Goal: Communication & Community: Answer question/provide support

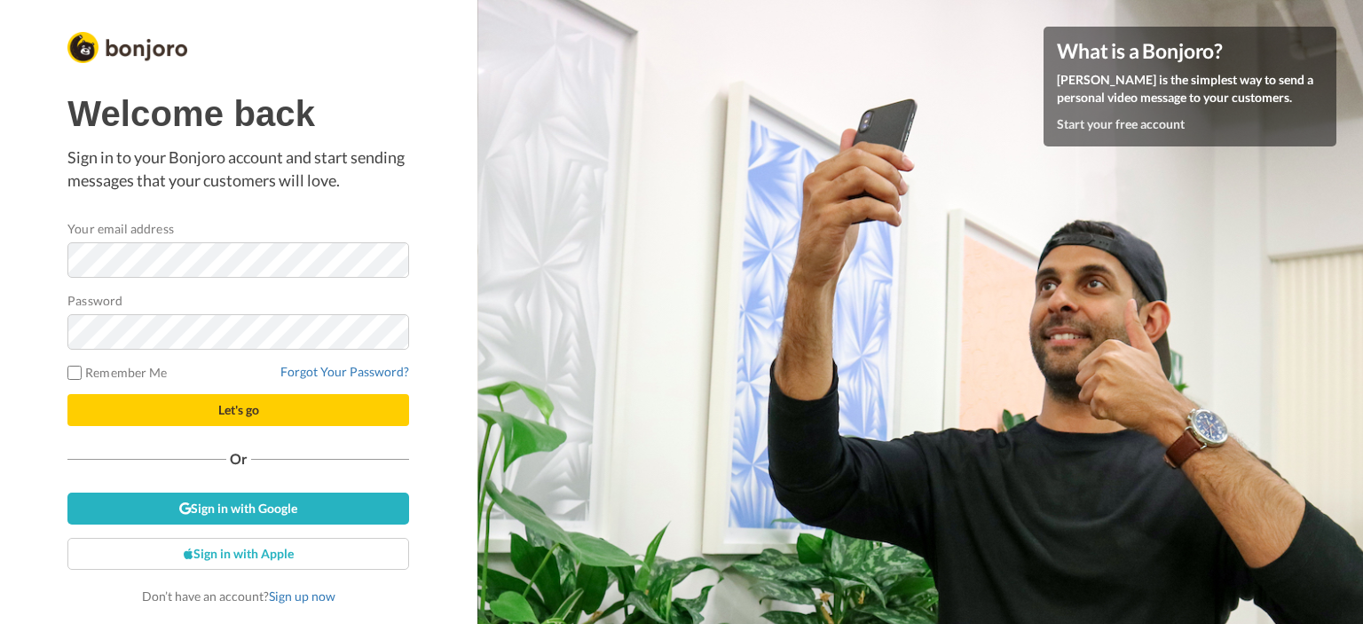
click at [967, 332] on div "What is a Bonjoro? Bonjoro is the simplest way to send a personal video message…" at bounding box center [921, 312] width 886 height 624
click at [67, 394] on button "Let's go" at bounding box center [238, 410] width 342 height 32
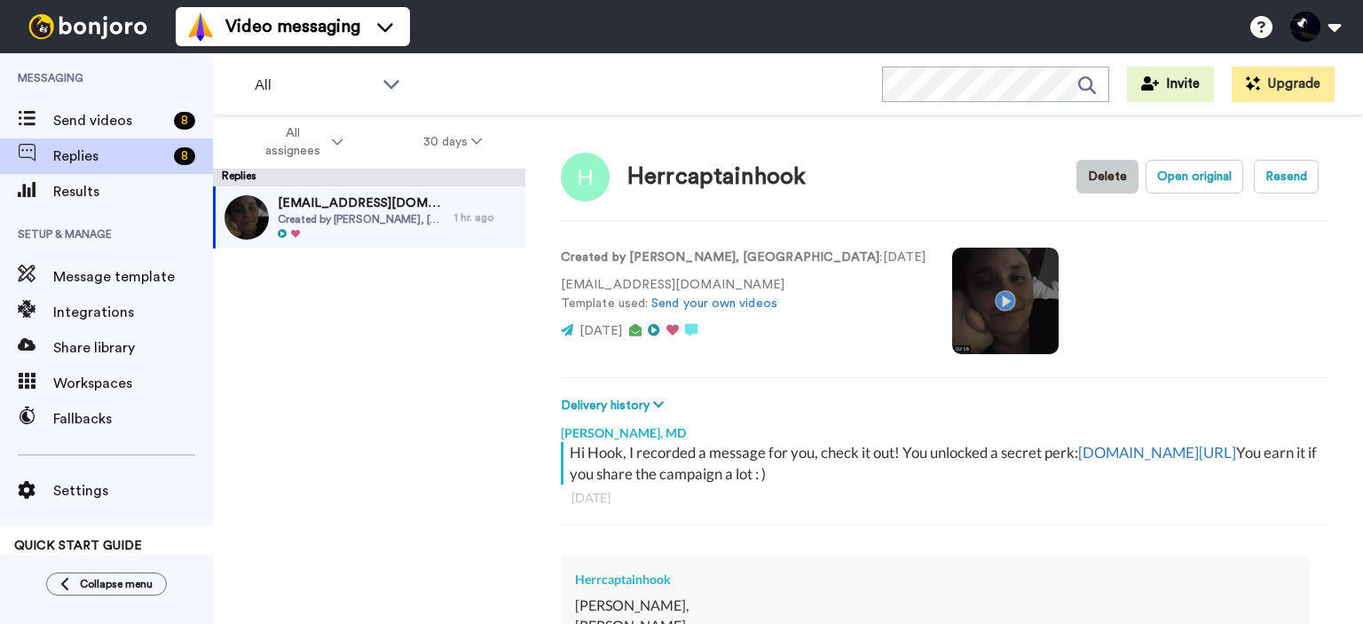
type textarea "x"
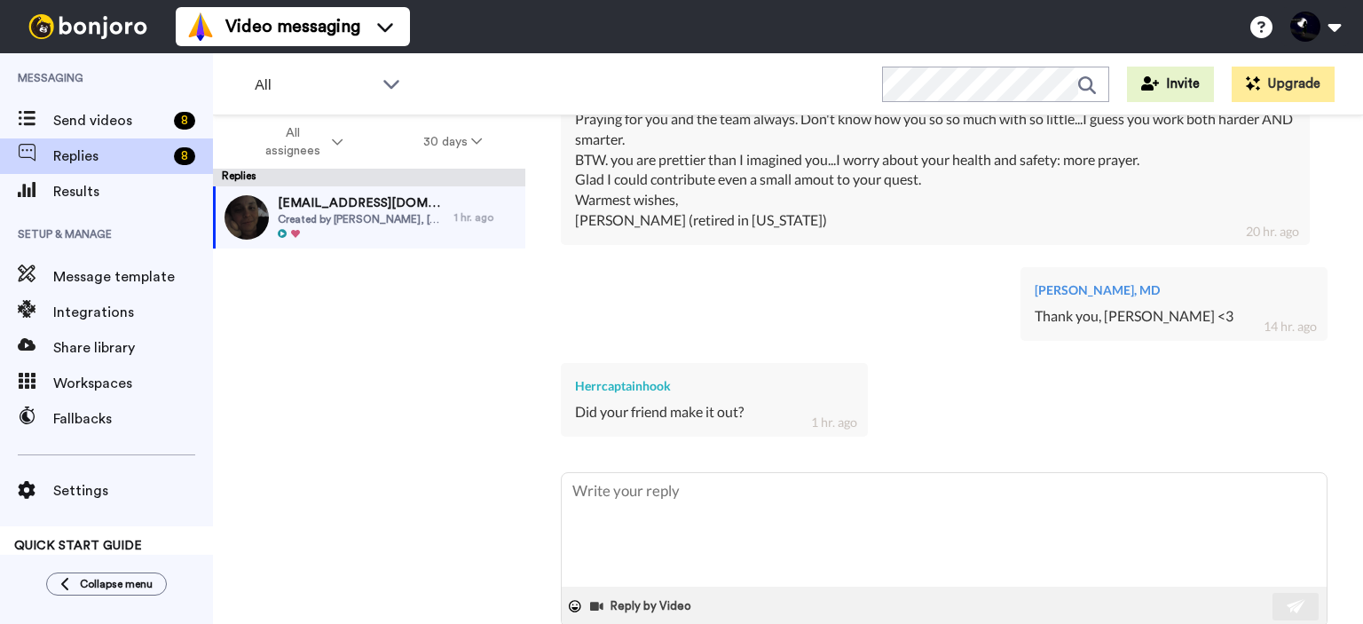
scroll to position [582, 0]
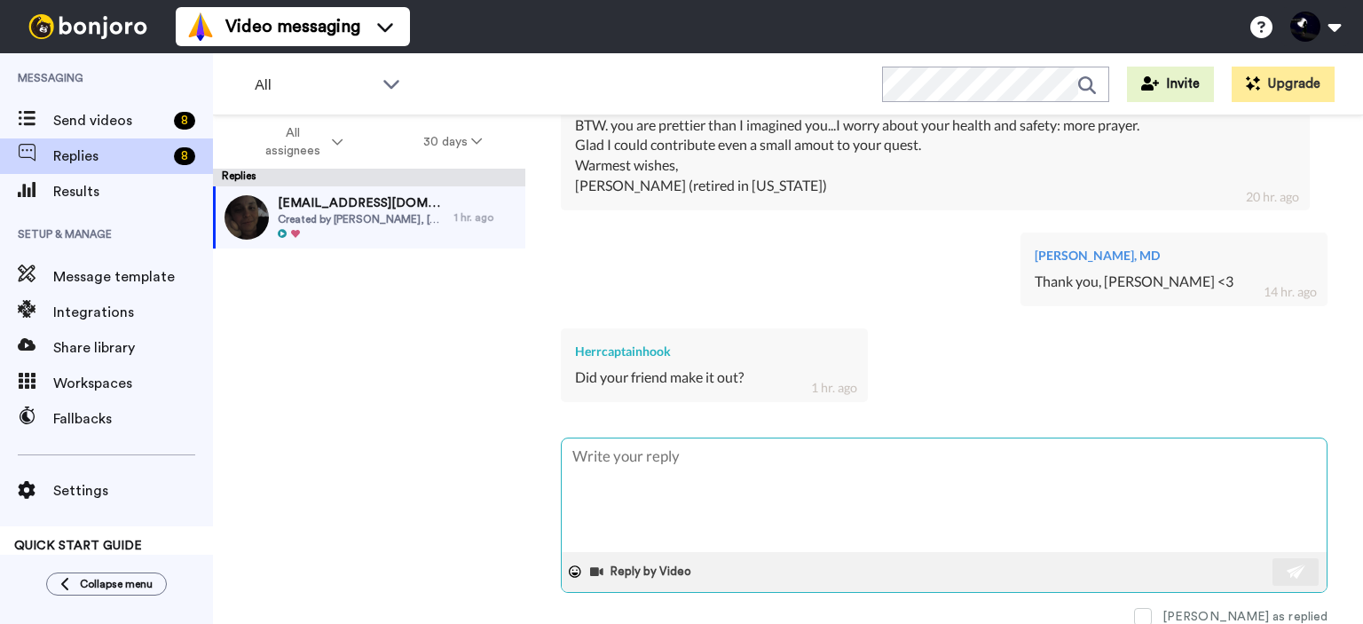
click at [683, 460] on textarea at bounding box center [944, 495] width 765 height 114
type textarea "J"
type textarea "x"
type textarea "Ju"
type textarea "x"
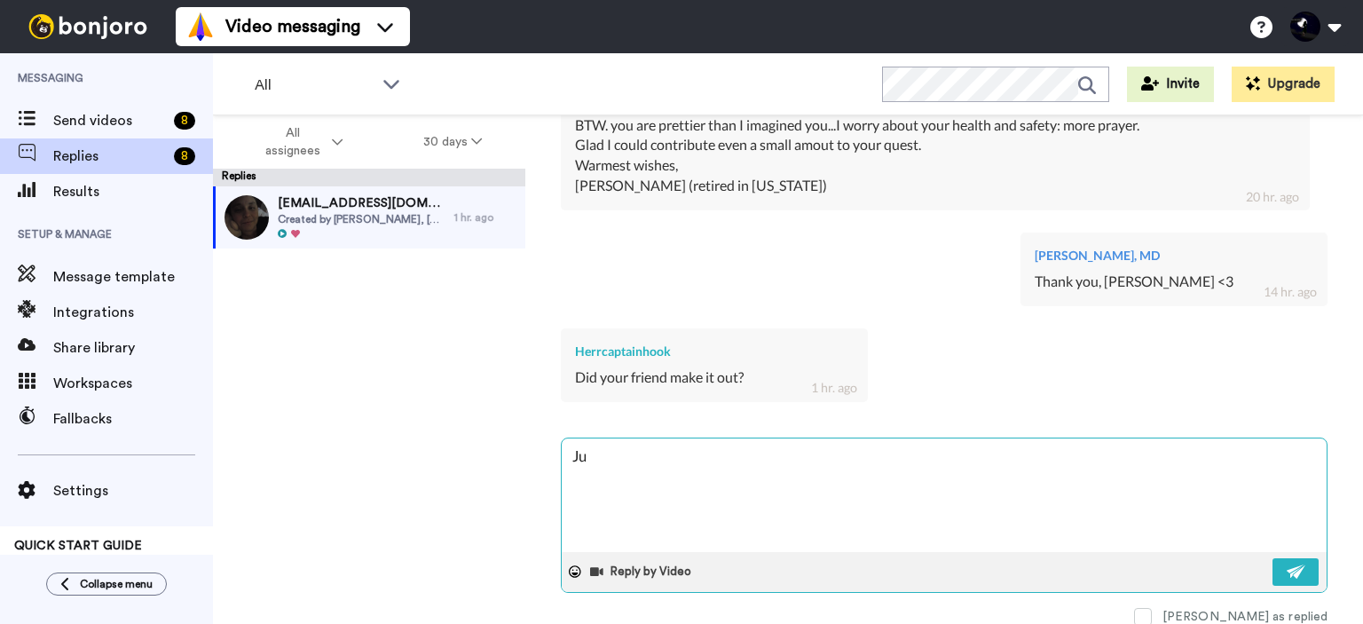
type textarea "[DEMOGRAPHIC_DATA]"
type textarea "x"
type textarea "Just"
type textarea "x"
type textarea "Just"
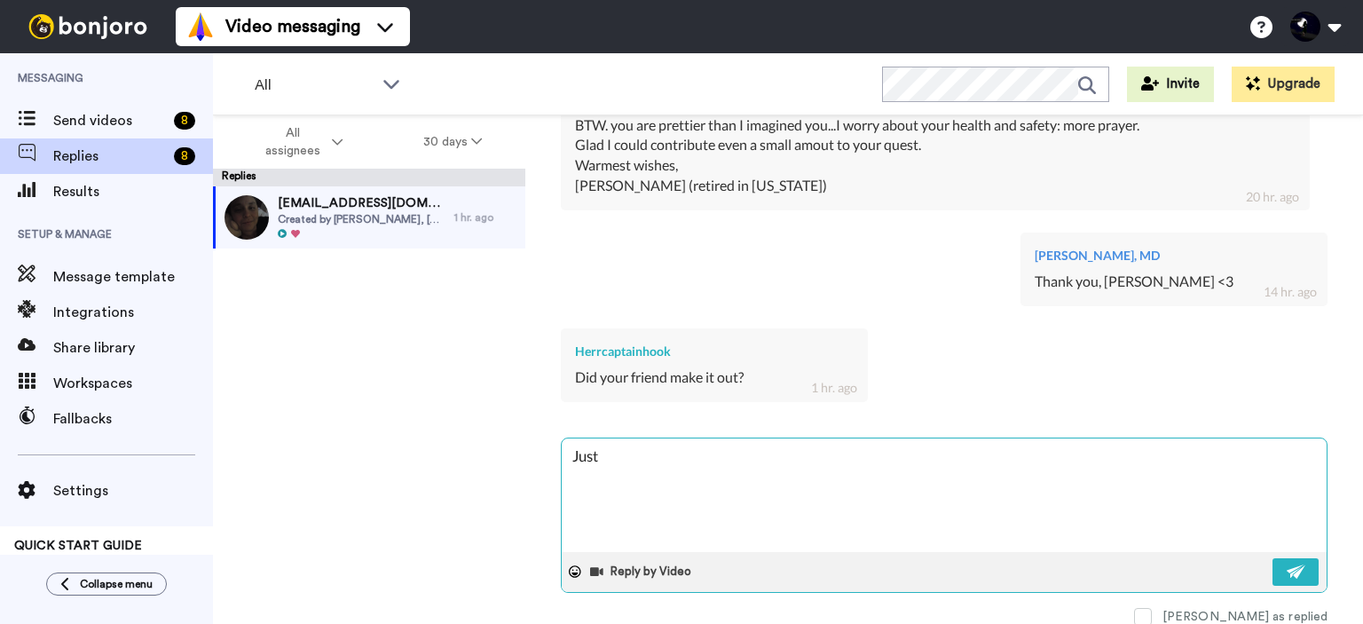
type textarea "x"
type textarea "Just p"
type textarea "x"
type textarea "Just po"
type textarea "x"
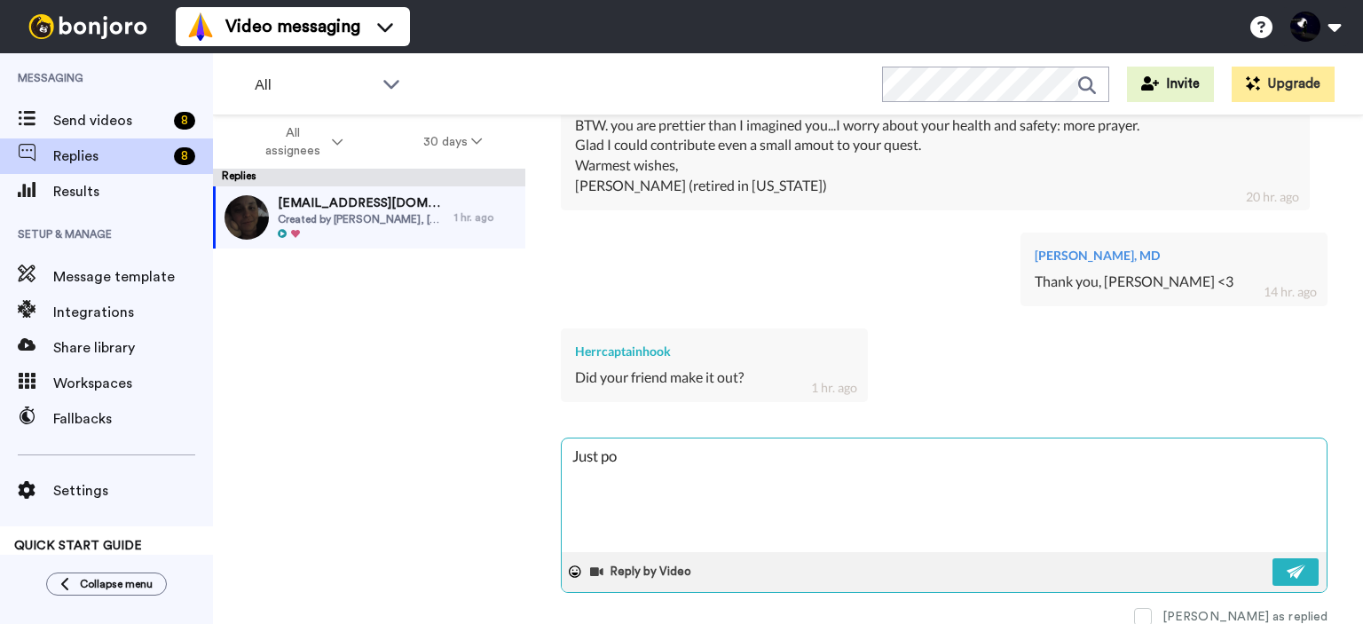
type textarea "Just pos"
type textarea "x"
type textarea "Just post"
type textarea "x"
type textarea "Just poste"
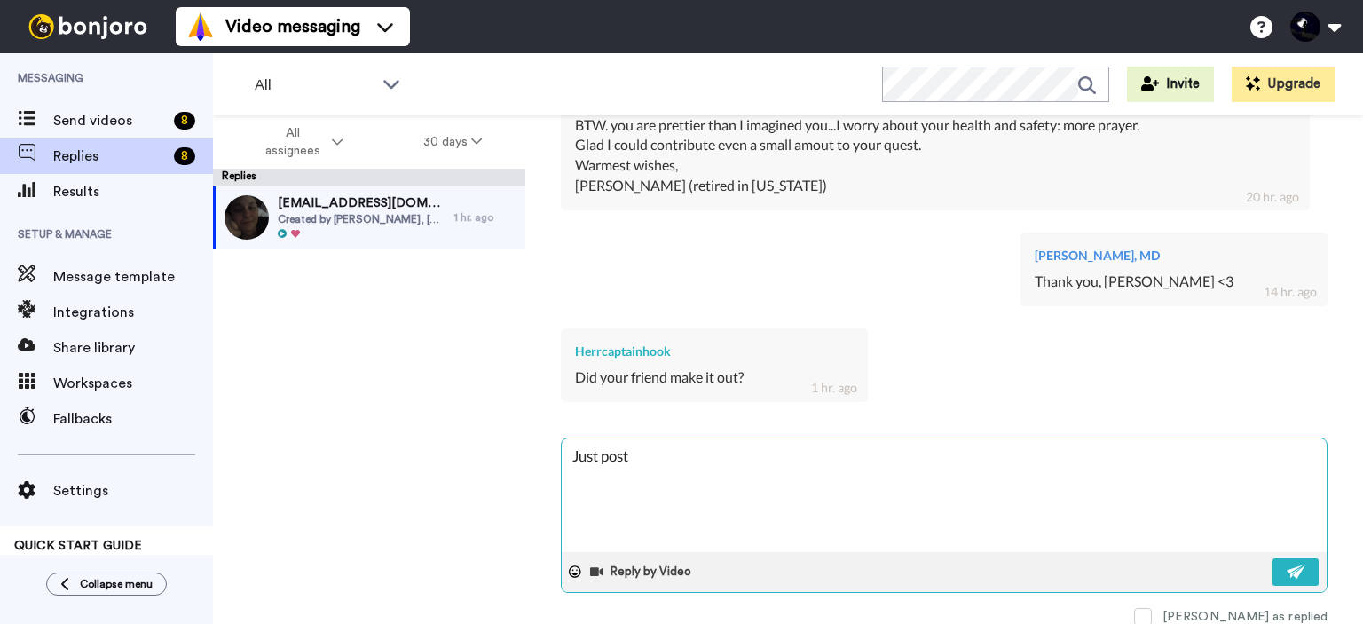
type textarea "x"
type textarea "Just posted"
type textarea "x"
type textarea "Just posted"
type textarea "x"
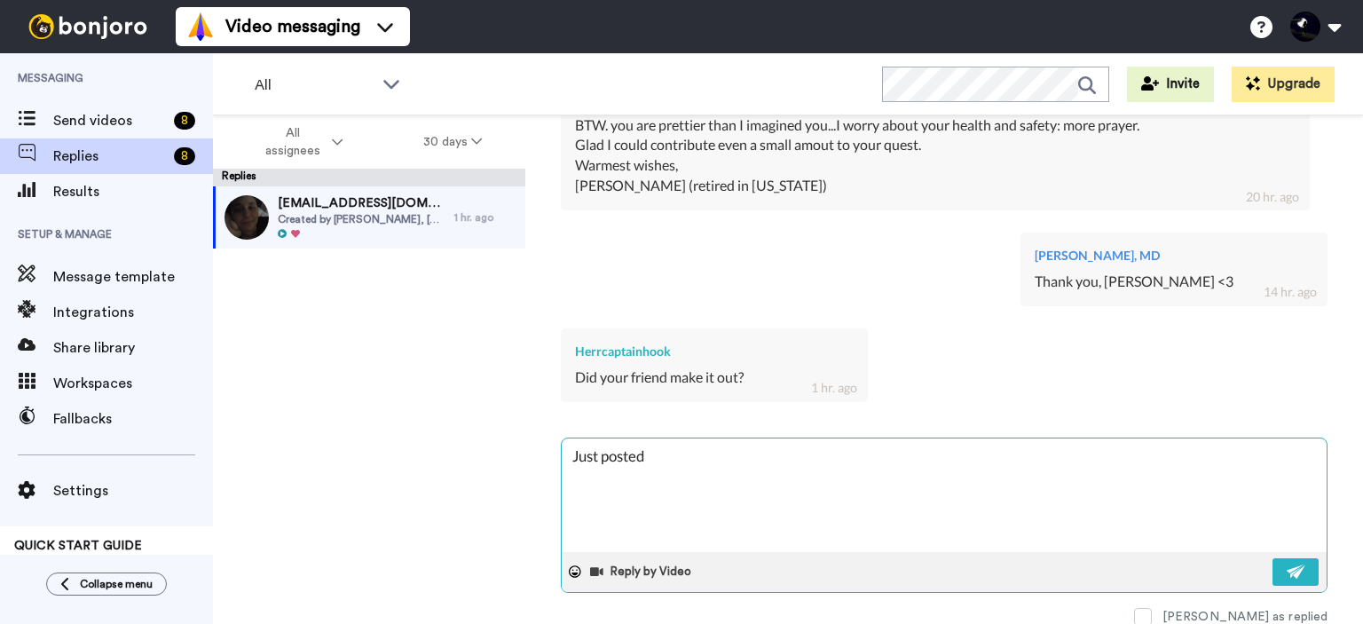
type textarea "Just posted a"
type textarea "x"
type textarea "Just posted an"
type textarea "x"
type textarea "Just posted an"
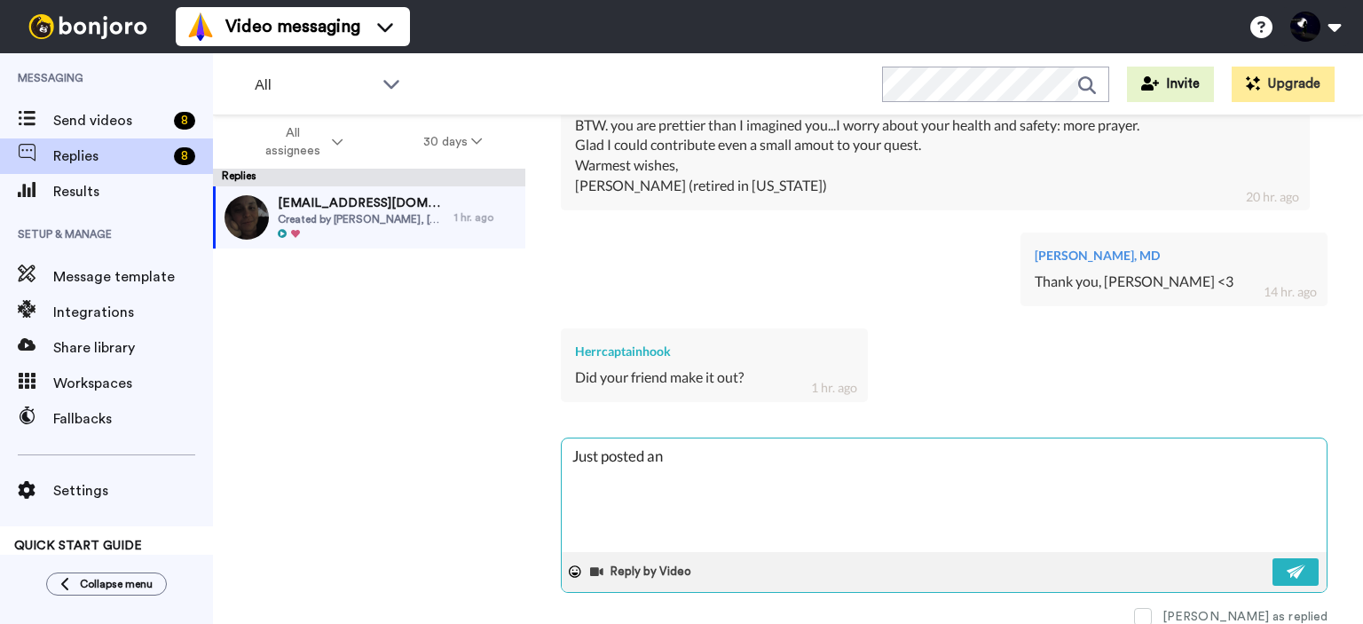
type textarea "x"
type textarea "Just posted an u"
type textarea "x"
type textarea "Just posted an up"
type textarea "x"
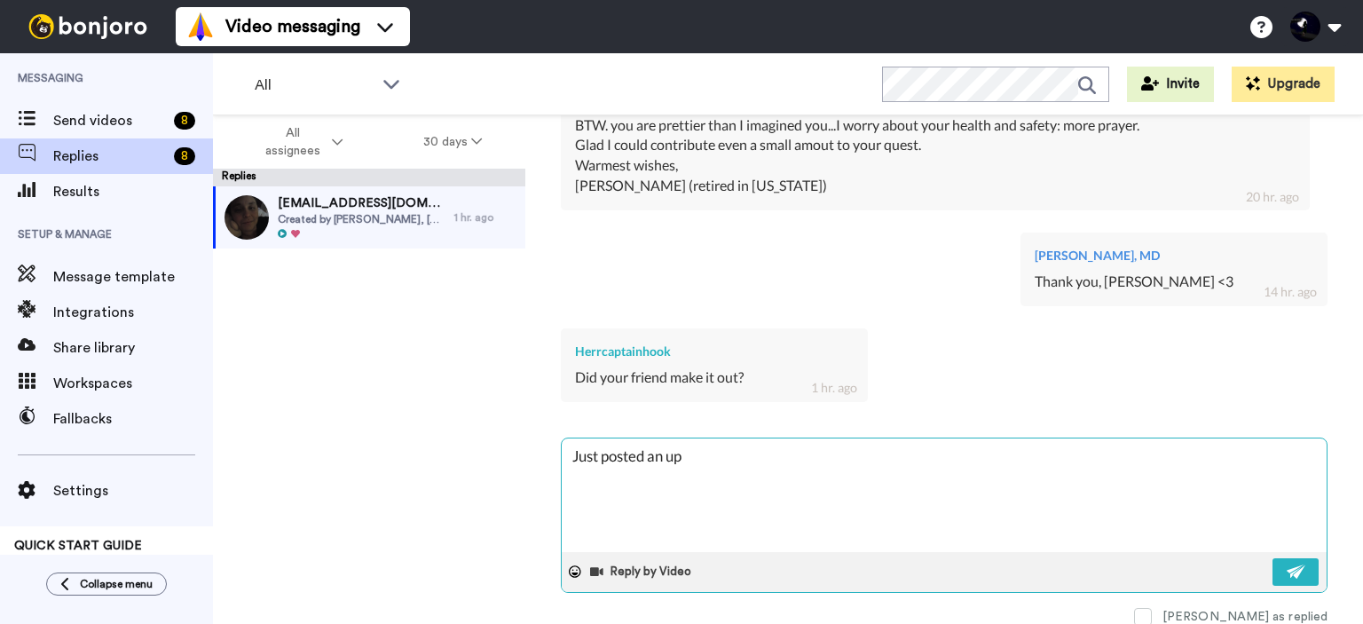
type textarea "Just posted an upd"
type textarea "x"
type textarea "Just posted an upda"
type textarea "x"
type textarea "Just posted an updat"
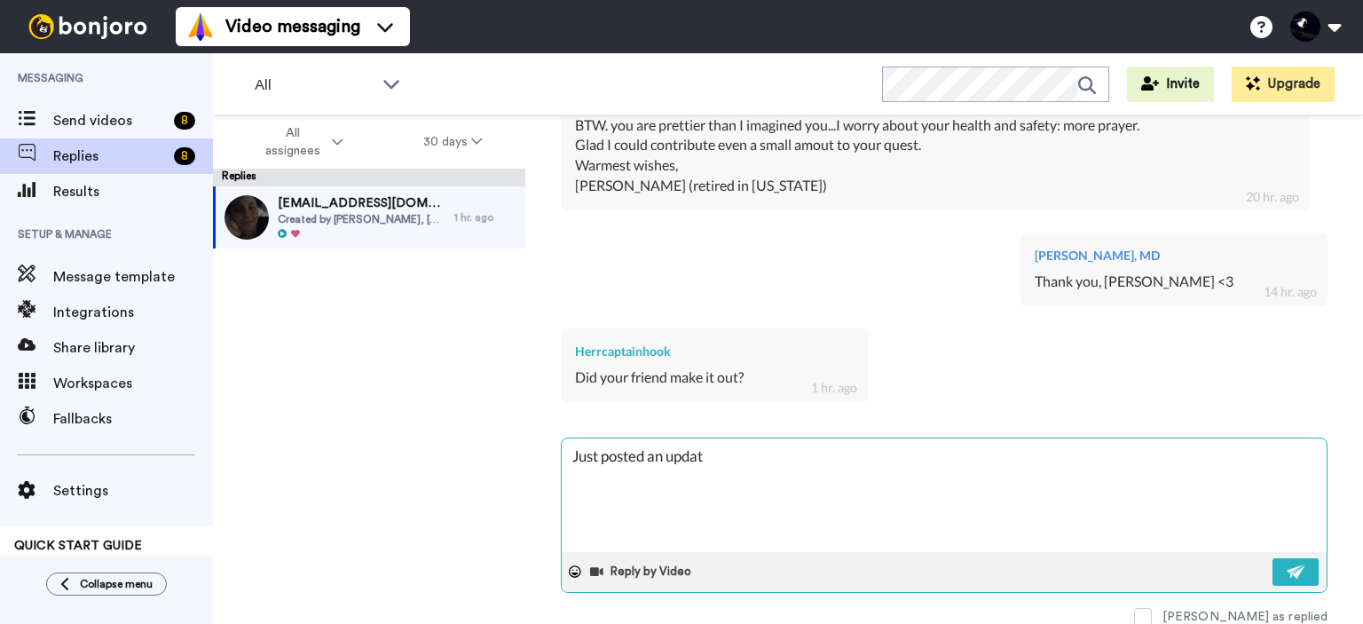
type textarea "x"
type textarea "Just posted an update"
type textarea "x"
type textarea "Just posted an update-"
type textarea "x"
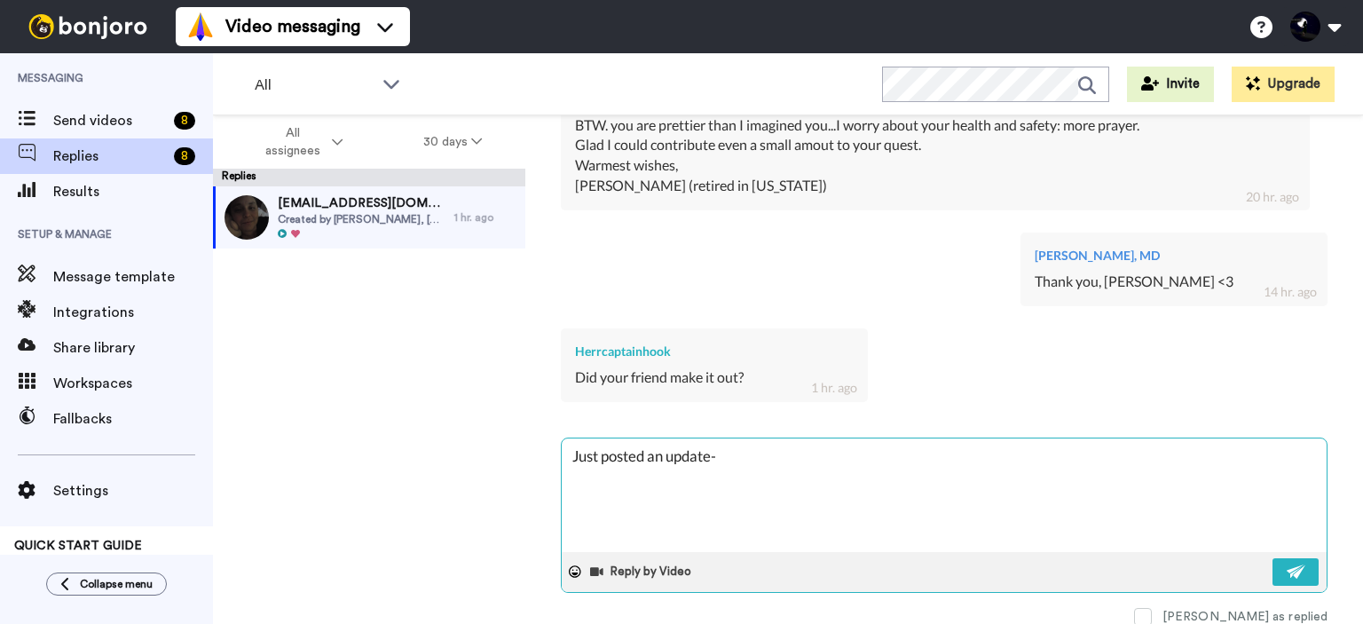
type textarea "Just posted an update--"
type textarea "x"
type textarea "Just posted an update--w"
type textarea "x"
type textarea "Just posted an update--we"
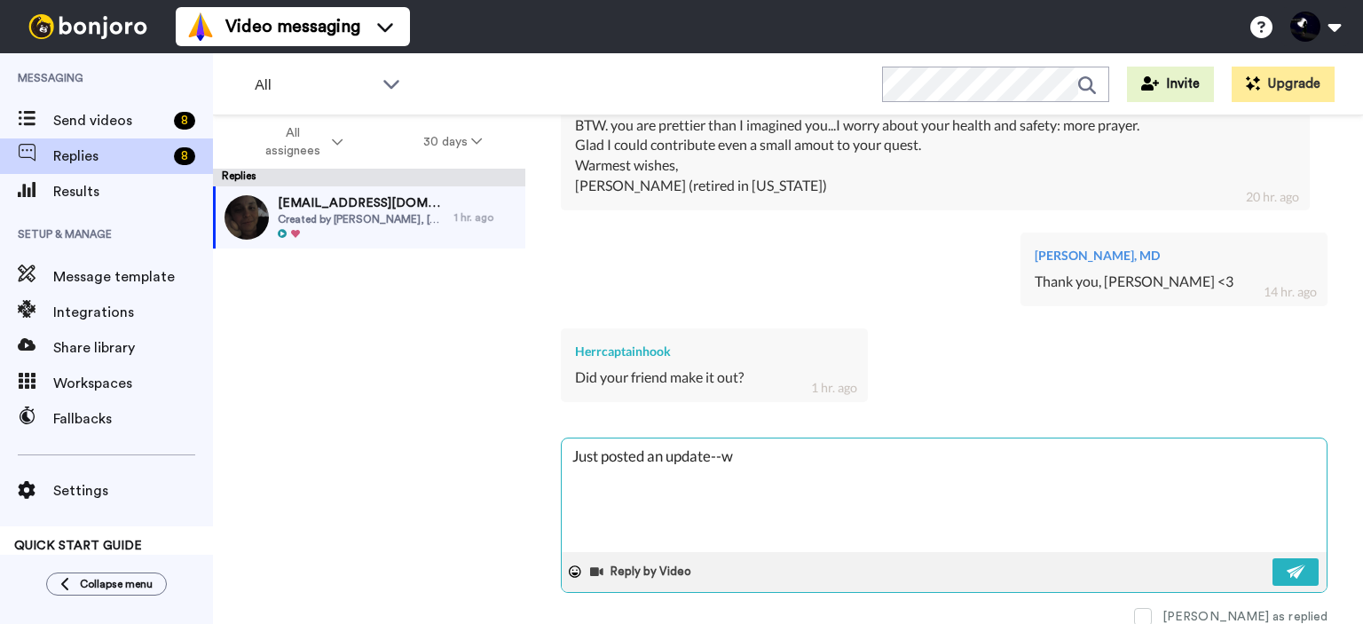
type textarea "x"
type textarea "Just posted an update--we"
type textarea "x"
type textarea "Just posted an update--we g"
type textarea "x"
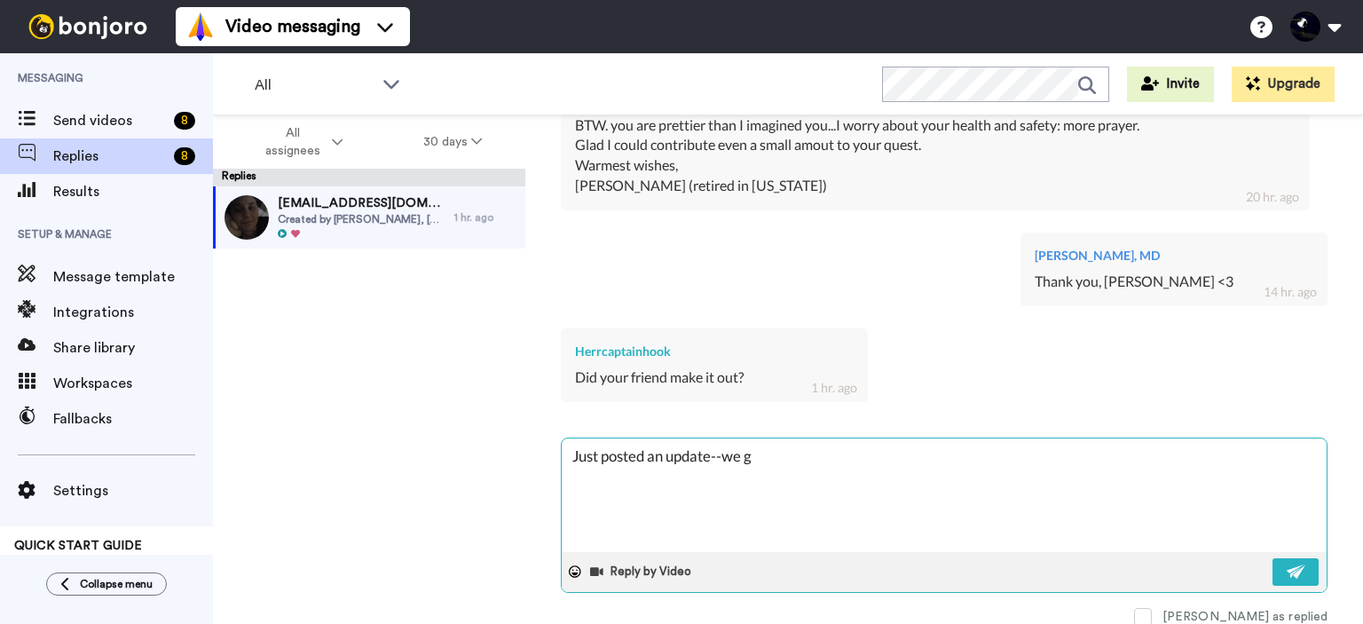
type textarea "Just posted an update--we go"
type textarea "x"
type textarea "Just posted an update--we got"
type textarea "x"
type textarea "Just posted an update--we got"
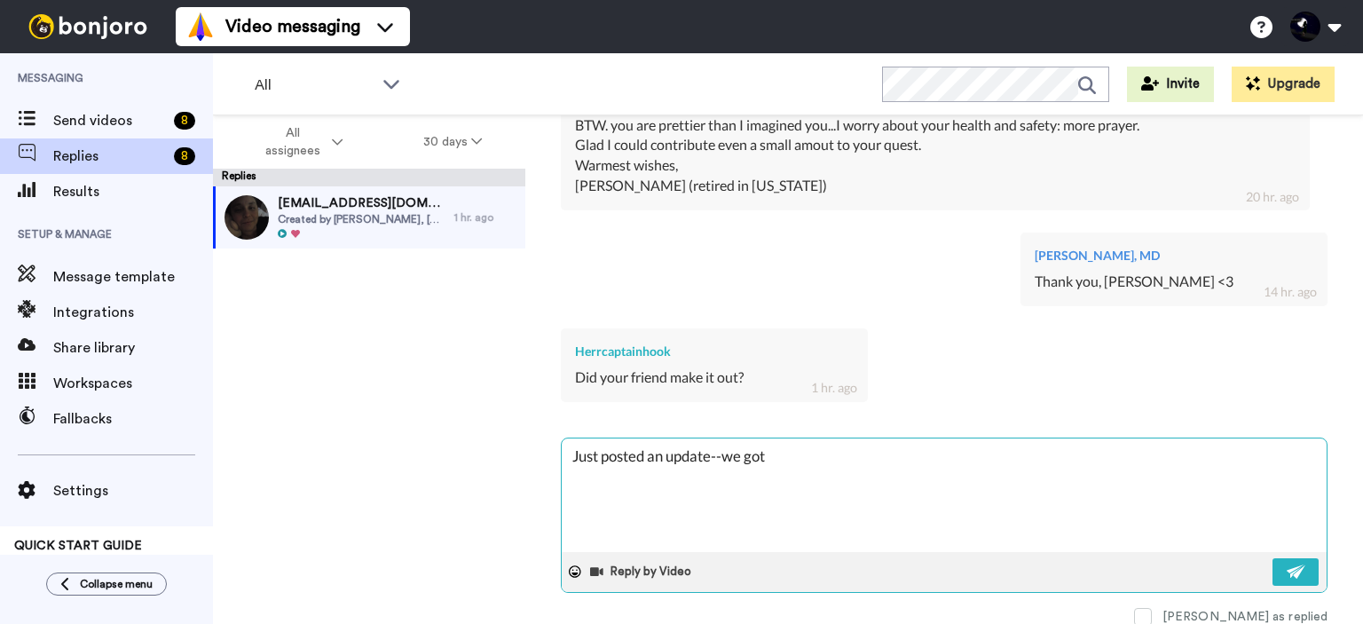
type textarea "x"
paste textarea "NUCT7clof*mi0kusk"
type textarea "Just posted an update--we got NUCT7clof*mi0kusk"
type textarea "x"
type textarea "Just posted an update--we got"
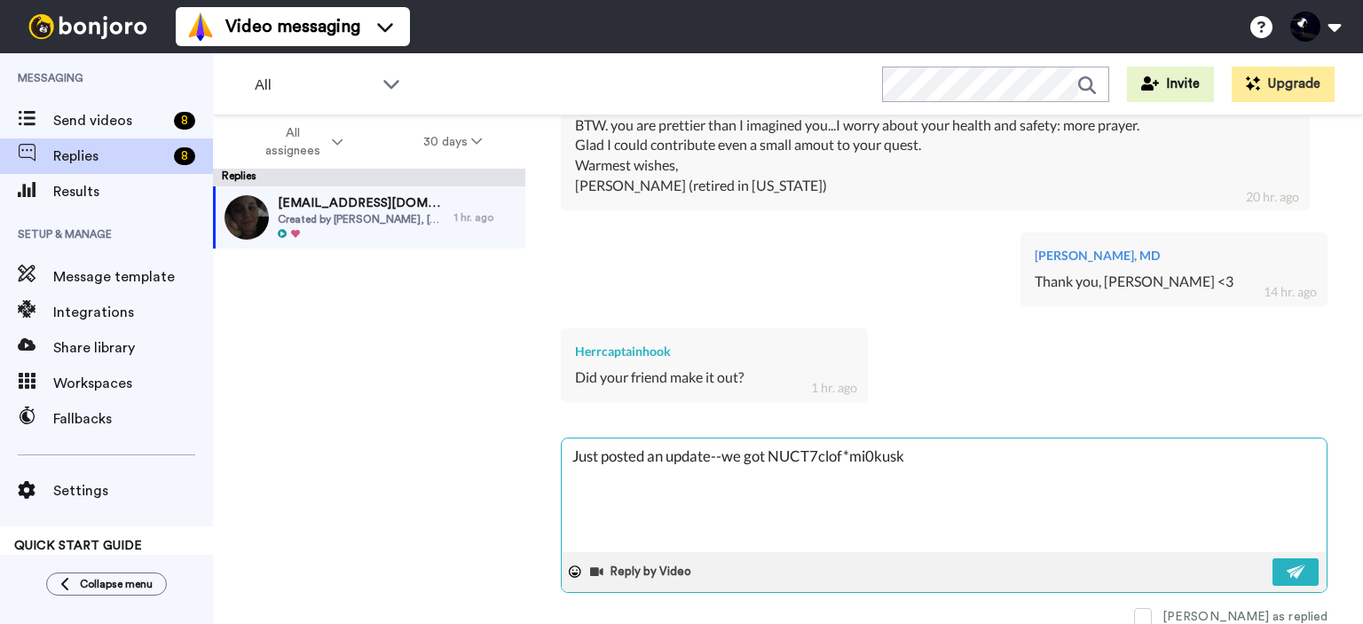
type textarea "x"
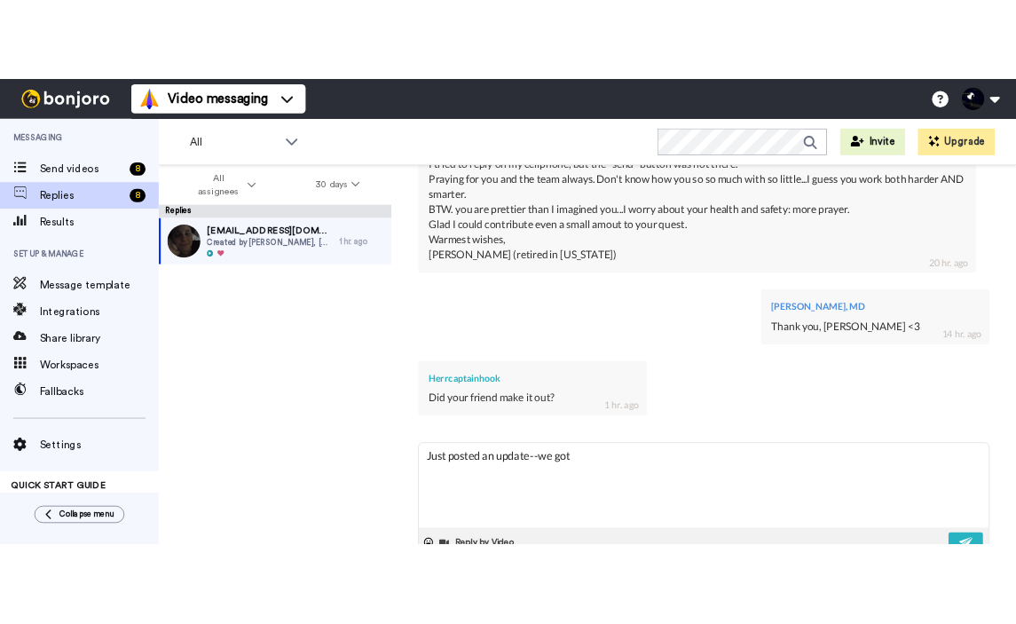
scroll to position [526, 0]
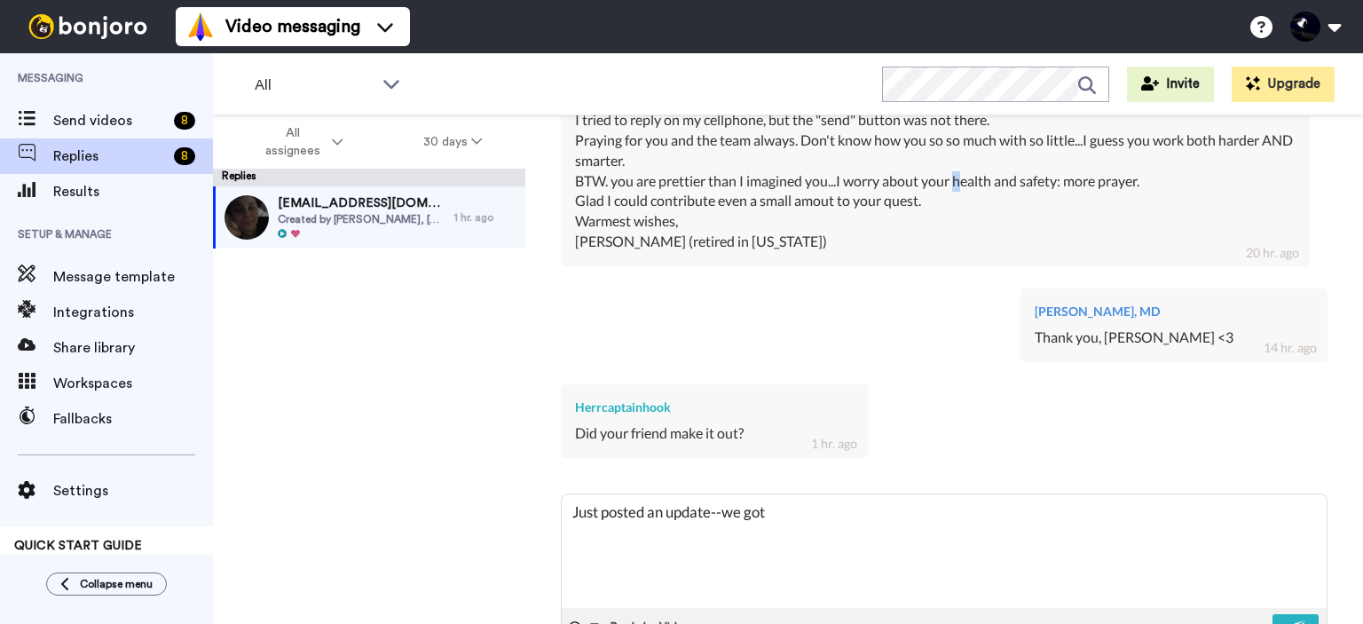
click at [953, 178] on div "[PERSON_NAME], I tried to reply on my cellphone, but the "send" button was not …" at bounding box center [935, 171] width 721 height 162
copy div "h"
click at [807, 515] on textarea "Just posted an update--we got" at bounding box center [944, 551] width 765 height 114
type textarea "Just posted an update--we got r"
type textarea "x"
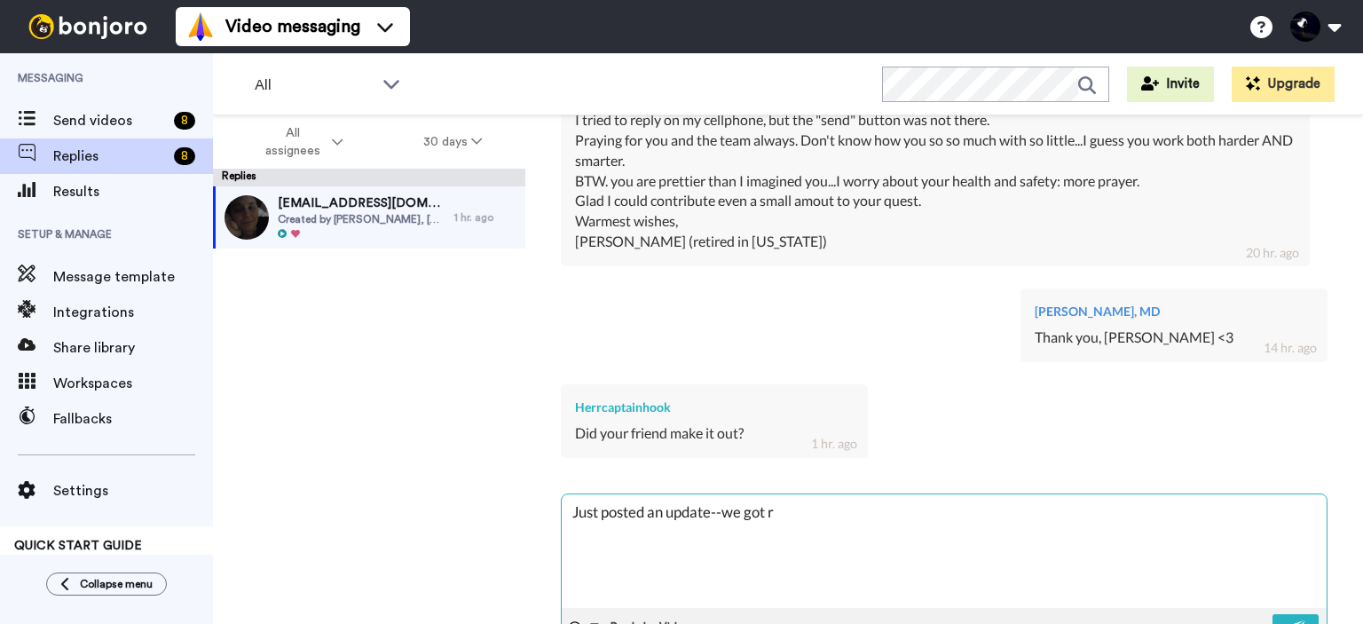
type textarea "Just posted an update--we got re"
type textarea "x"
type textarea "Just posted an update--we got rea"
type textarea "x"
type textarea "Just posted an update--we got real"
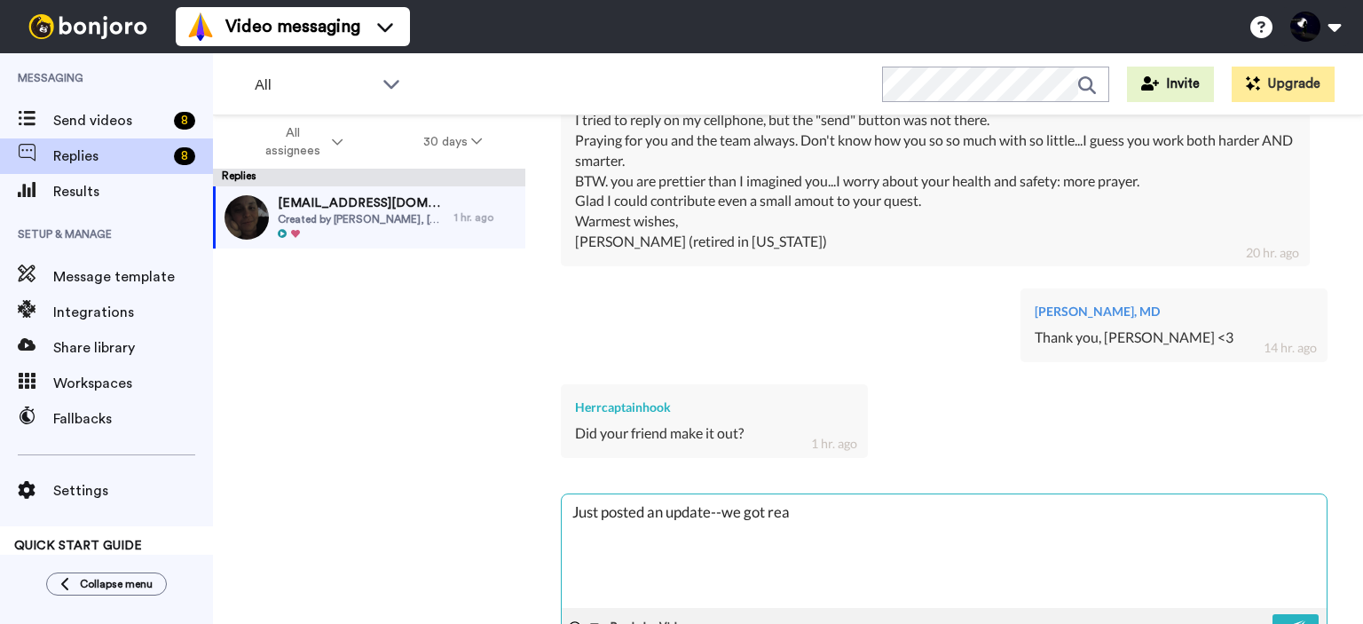
type textarea "x"
type textarea "Just posted an update--we got reall"
type textarea "x"
type textarea "Just posted an update--we got really"
type textarea "x"
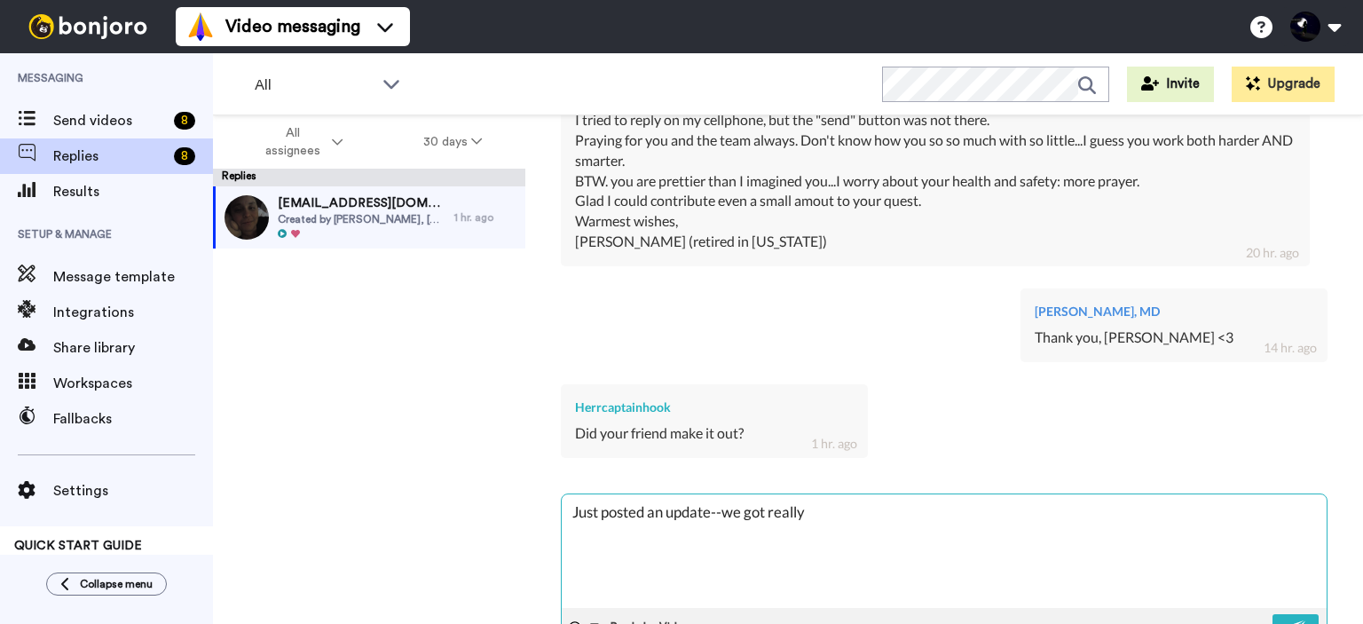
type textarea "Just posted an update--we got really"
type textarea "x"
type textarea "Just posted an update--we got really r"
type textarea "x"
type textarea "Just posted an update--we got really re"
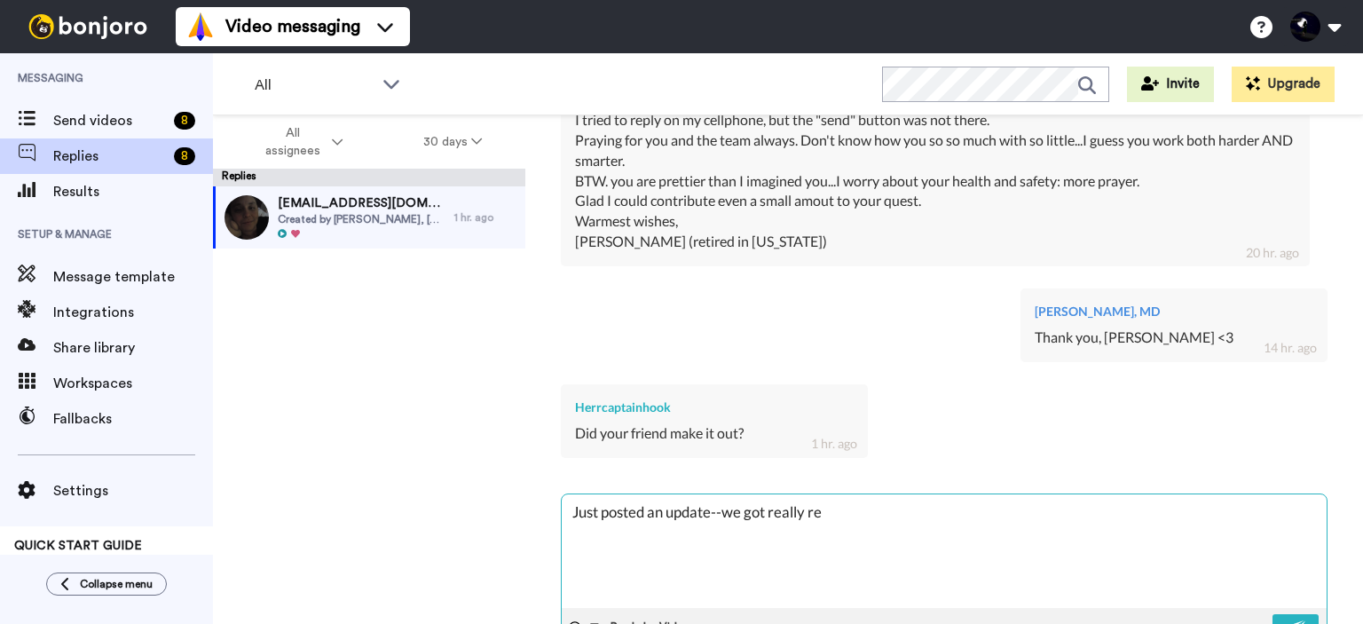
type textarea "x"
type textarea "Just posted an update--we got really r"
type textarea "x"
type textarea "Just posted an update--we got really"
type textarea "x"
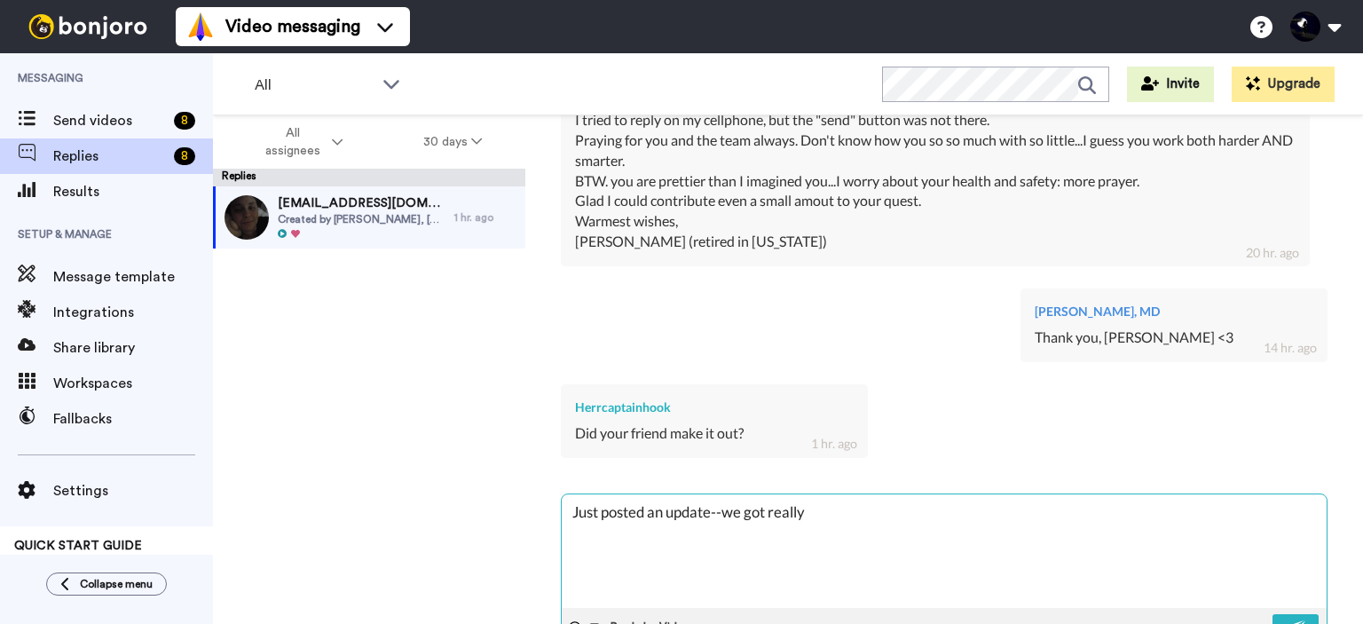
type textarea "Just posted an update--we got really"
type textarea "x"
type textarea "Just posted an update--we got really,"
type textarea "x"
type textarea "Just posted an update--we got really,"
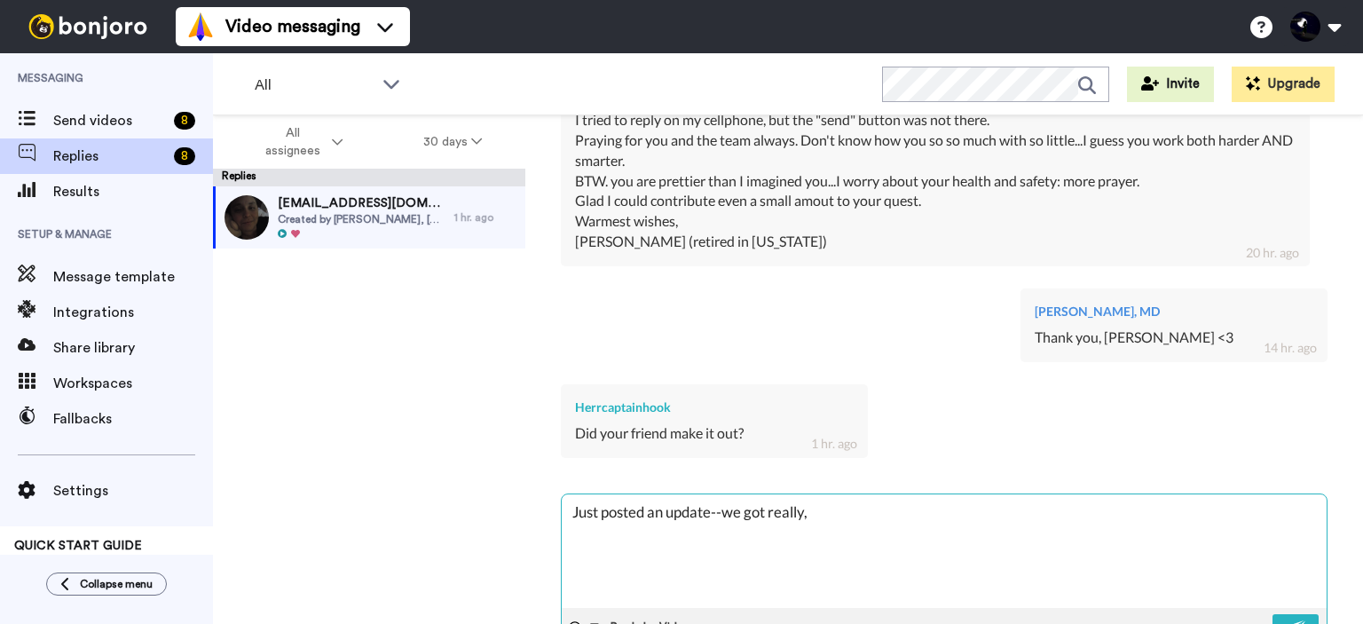
type textarea "x"
type textarea "Just posted an update--we got really, r"
type textarea "x"
type textarea "Just posted an update--we got really, re"
type textarea "x"
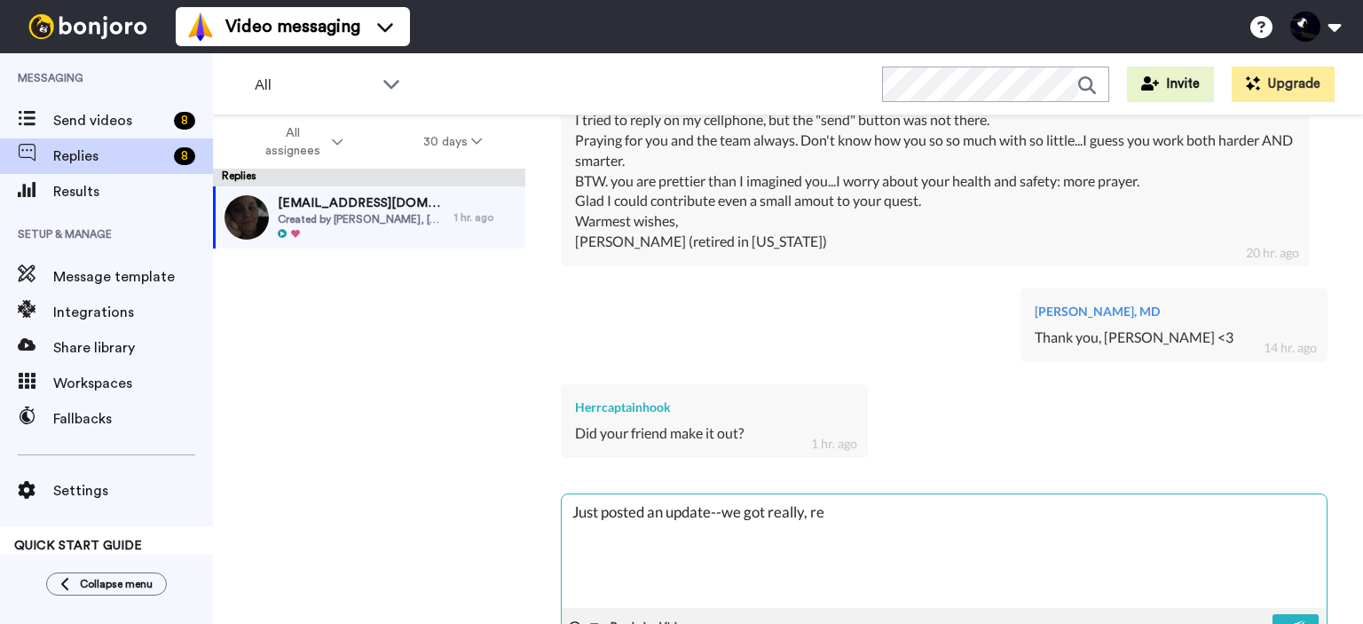
type textarea "Just posted an update--we got really, rea"
type textarea "x"
type textarea "Just posted an update--we got really, real"
type textarea "x"
type textarea "Just posted an update--we got really, reall"
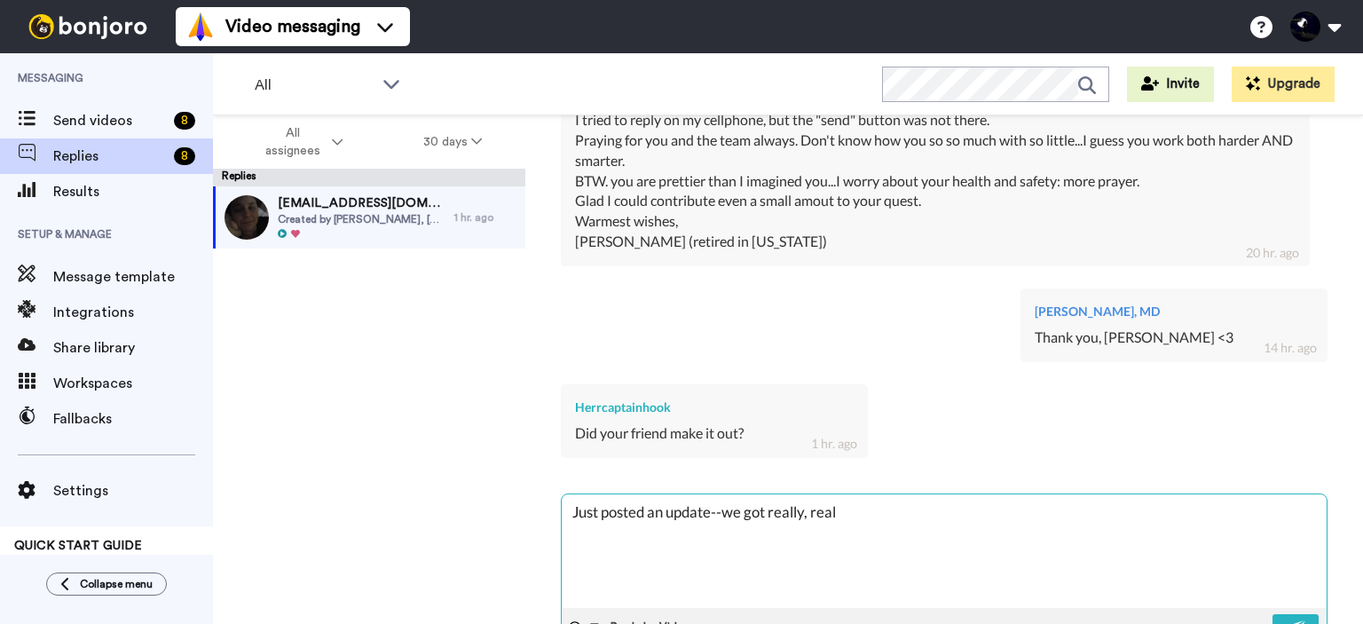
type textarea "x"
type textarea "Just posted an update--we got really, really"
type textarea "x"
type textarea "Just posted an update--we got really, really"
type textarea "x"
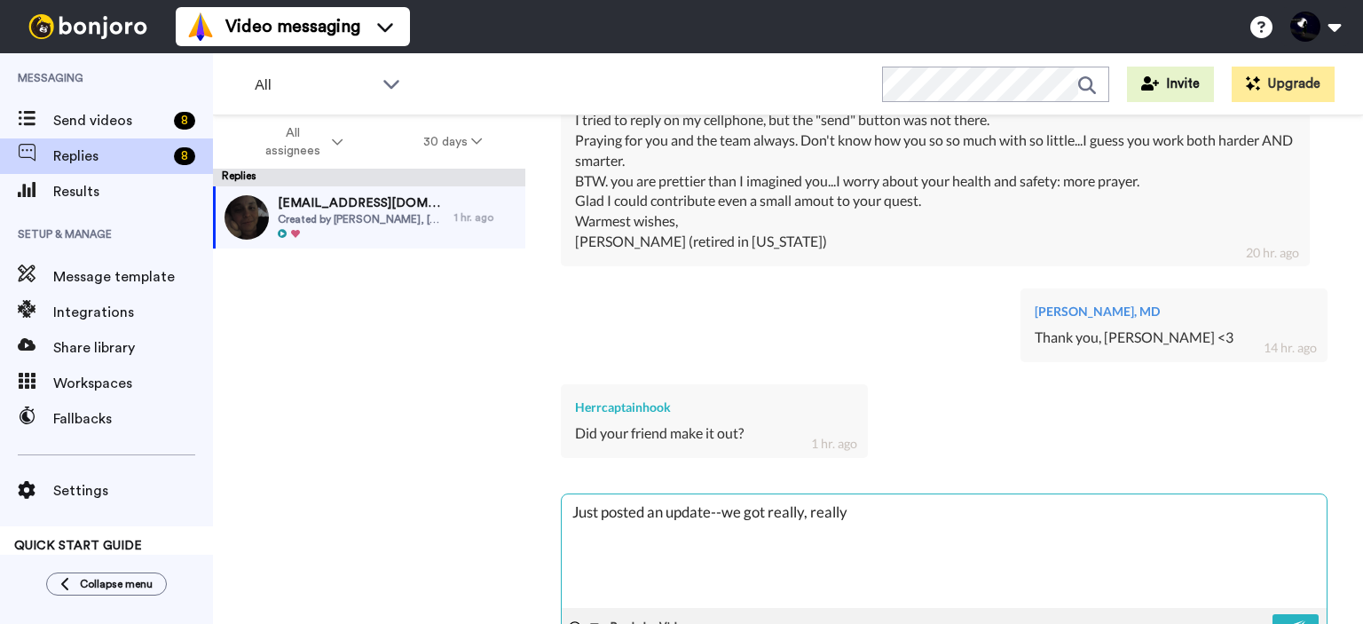
type textarea "Just posted an update--we got really, really s"
type textarea "x"
type textarea "Just posted an update--we got really, really st"
type textarea "x"
type textarea "Just posted an update--we got really, really stu"
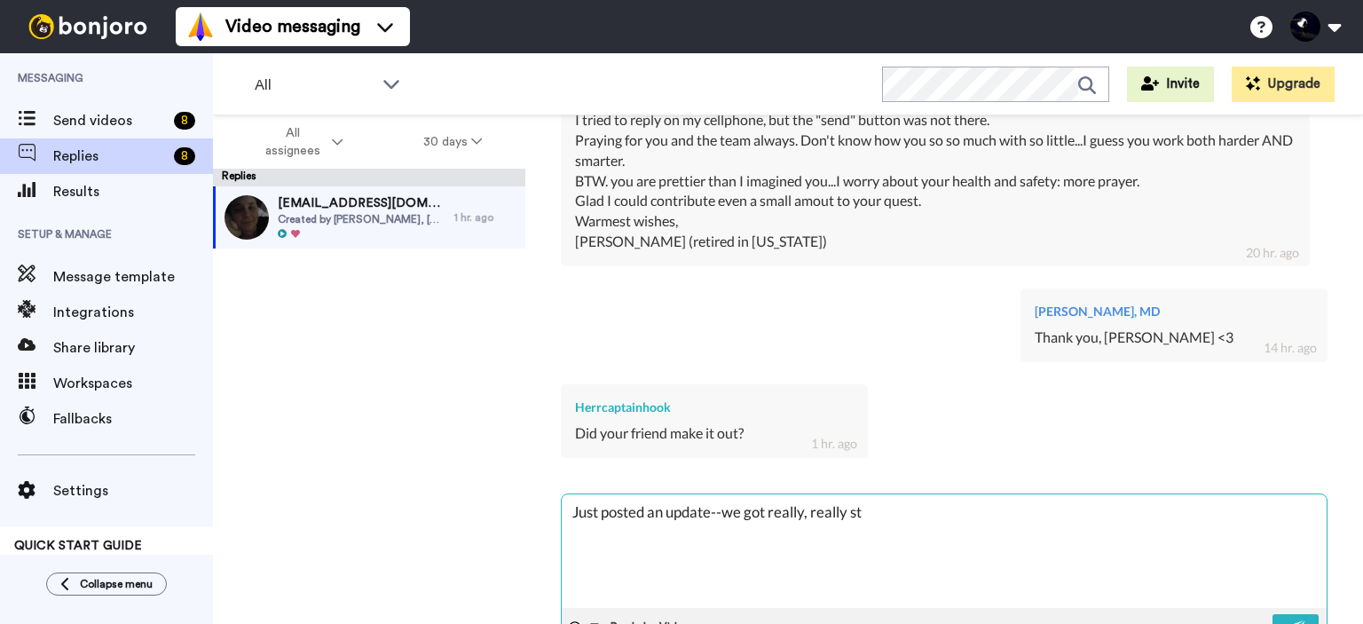
type textarea "x"
type textarea "Just posted an update--we got really, really stuc"
type textarea "x"
type textarea "Just posted an update--we got really, really stuck"
type textarea "x"
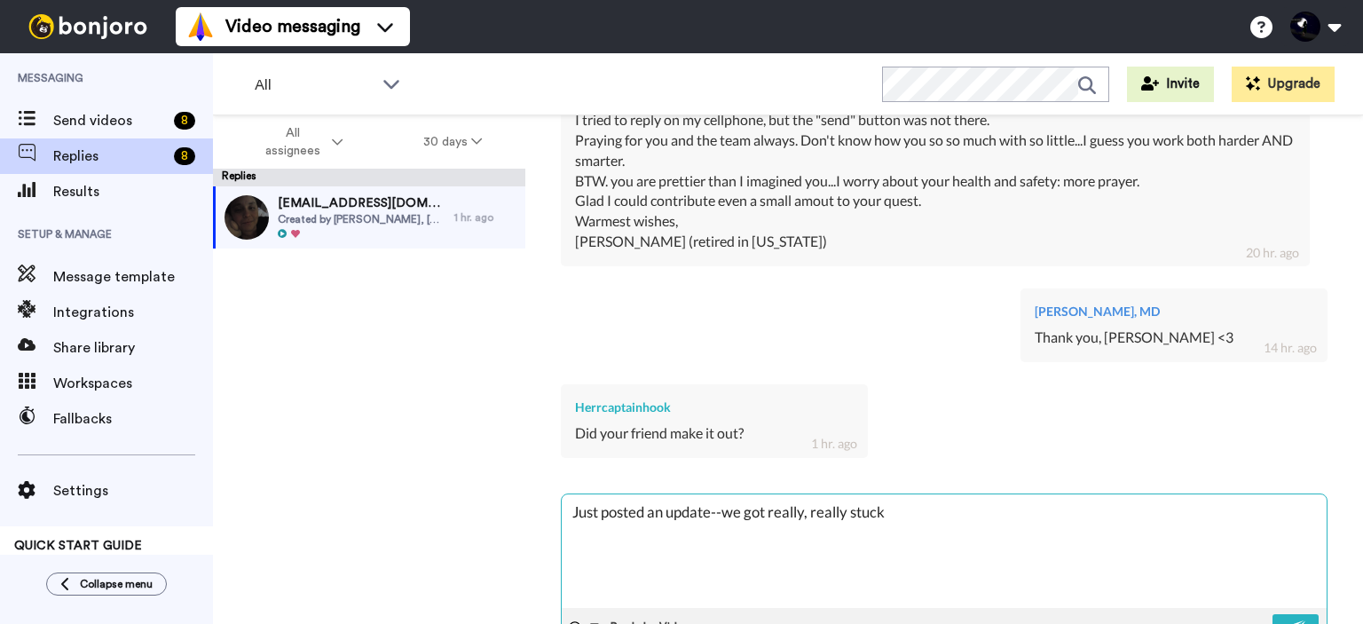
type textarea "Just posted an update--we got really, really stuck."
type textarea "x"
type textarea "Just posted an update--we got really, really stuck."
type textarea "x"
type textarea "Just posted an update--we got really, really stuck. B"
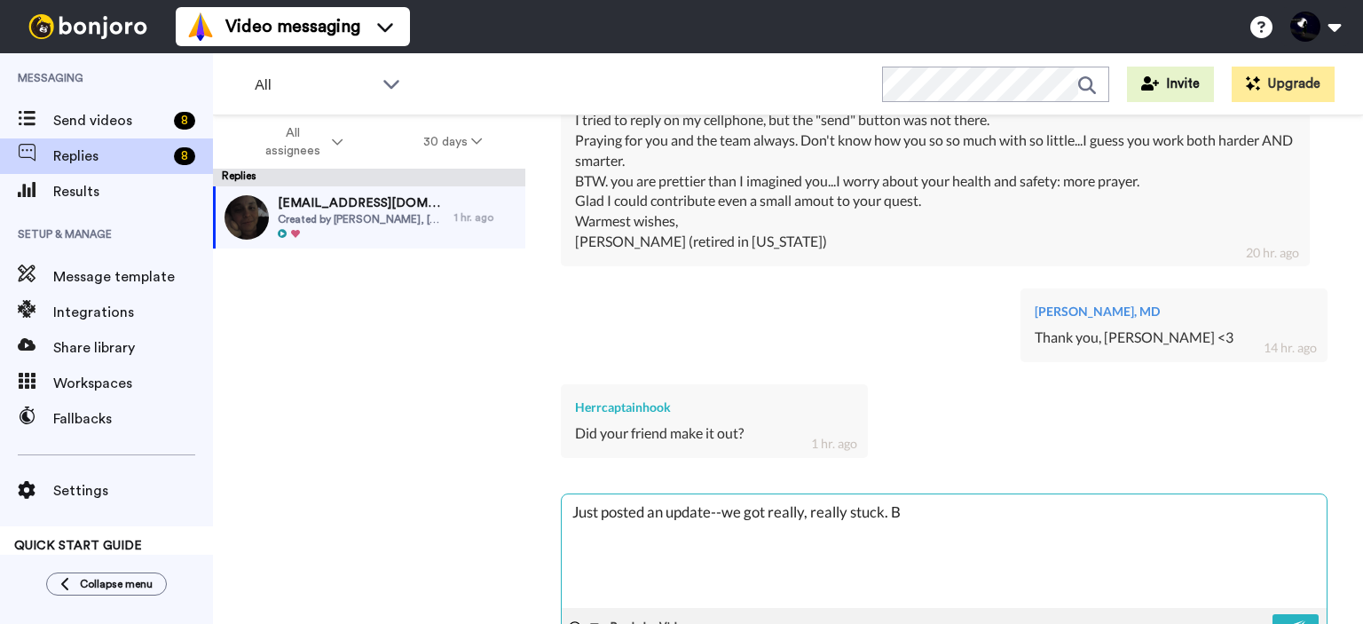
type textarea "x"
type textarea "Just posted an update--we got really, really stuck. Bu"
type textarea "x"
type textarea "Just posted an update--we got really, really stuck. But"
type textarea "x"
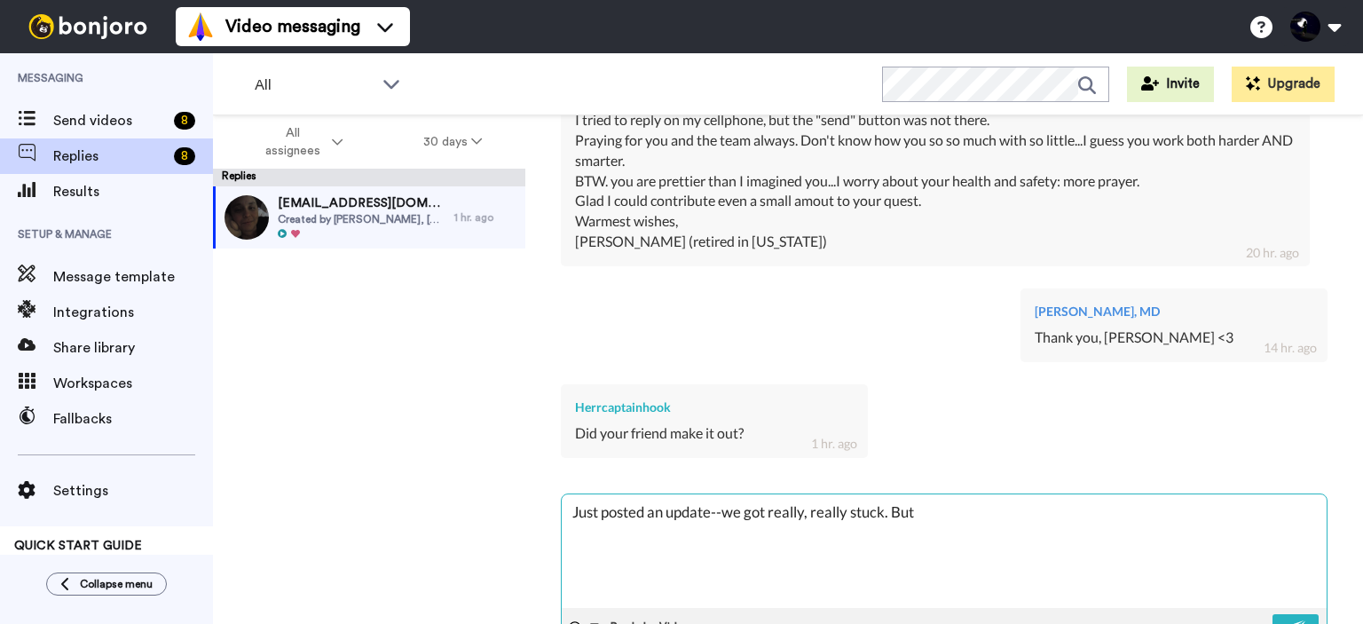
type textarea "Just posted an update--we got really, really stuck. But"
type textarea "x"
type textarea "Just posted an update--we got really, really stuck. But n"
type textarea "x"
type textarea "Just posted an update--we got really, really stuck. But no"
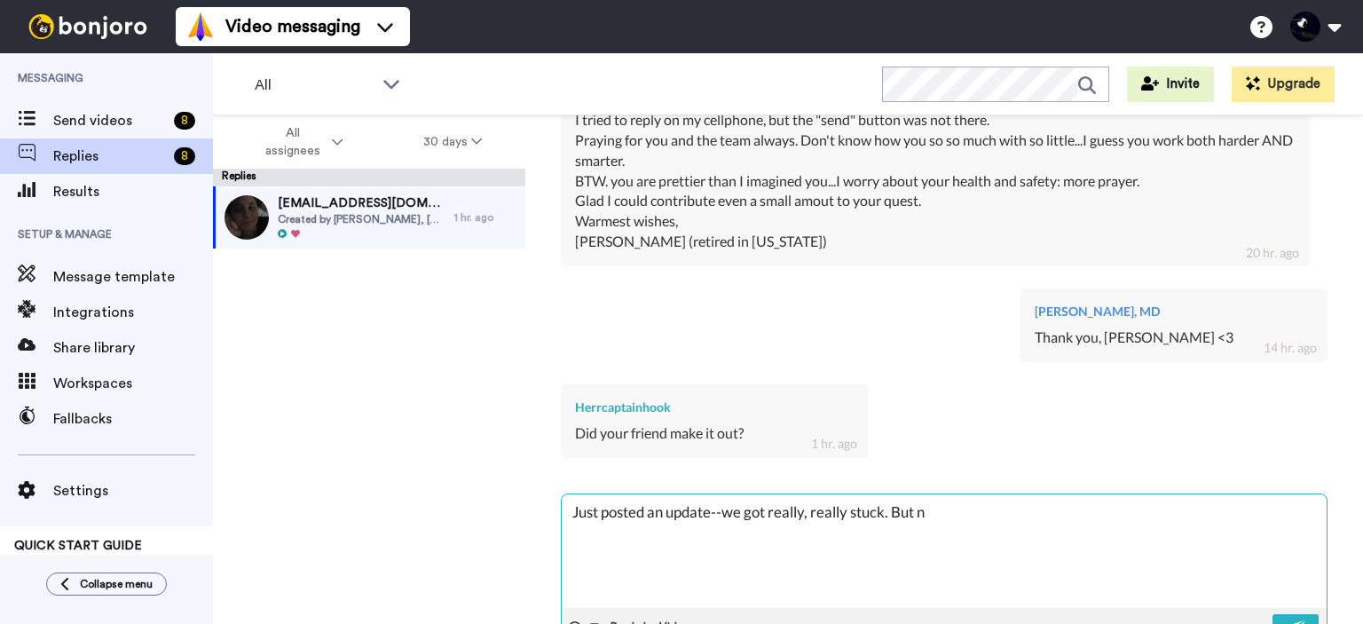
type textarea "x"
type textarea "Just posted an update--we got really, really stuck. But now"
type textarea "x"
type textarea "Just posted an update--we got really, really stuck. But now"
type textarea "x"
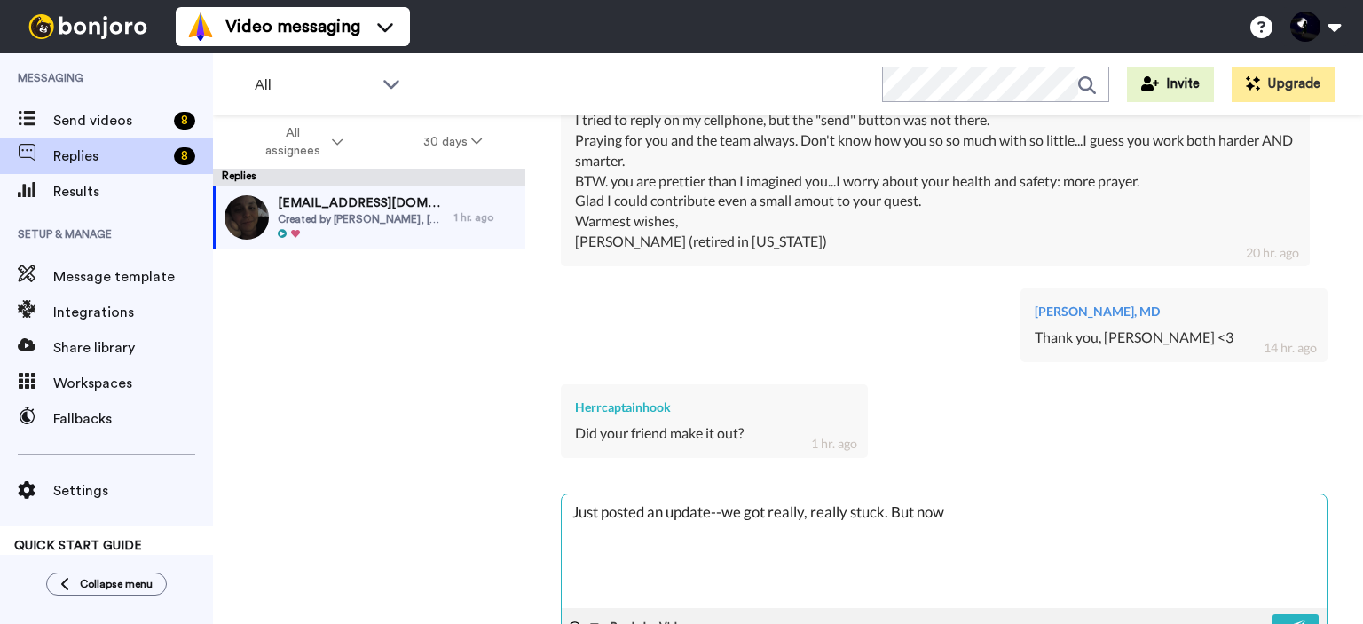
type textarea "Just posted an update--we got really, really stuck. But now w"
type textarea "x"
type textarea "Just posted an update--we got really, really stuck. But now we"
type textarea "x"
type textarea "Just posted an update--we got really, really stuck. But now we"
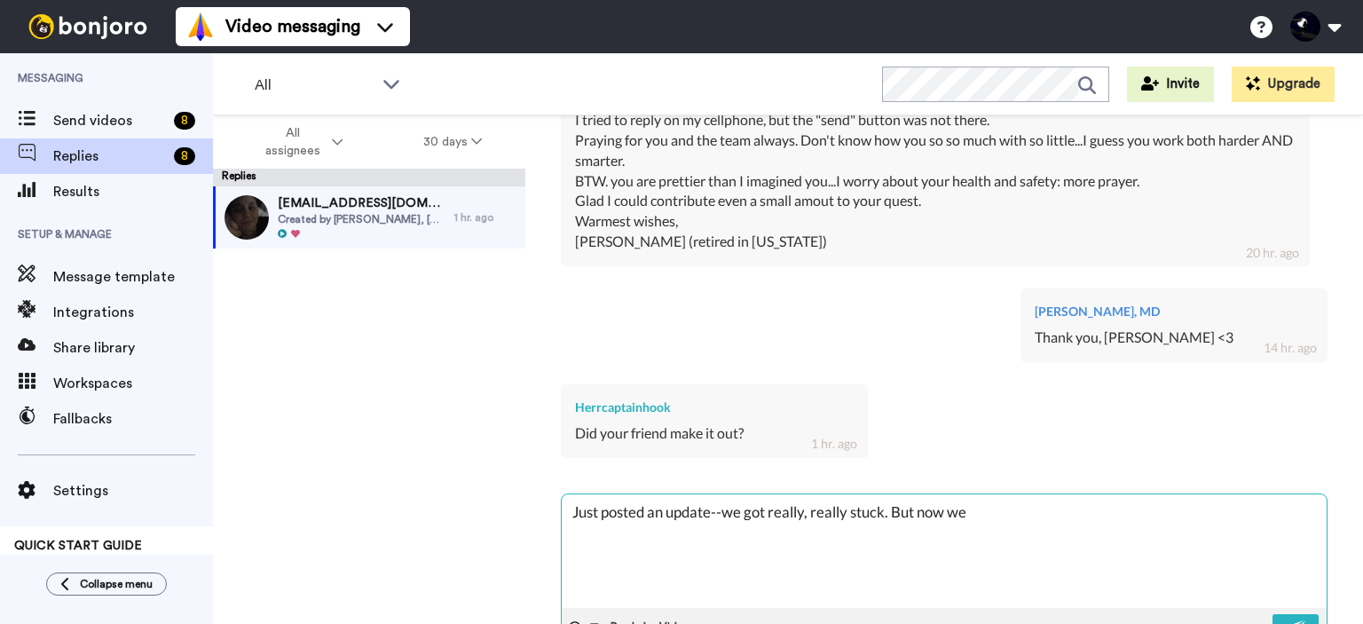
type textarea "x"
type textarea "Just posted an update--we got really, really stuck. But now we g"
type textarea "x"
type textarea "Just posted an update--we got really, really stuck. But now we go"
type textarea "x"
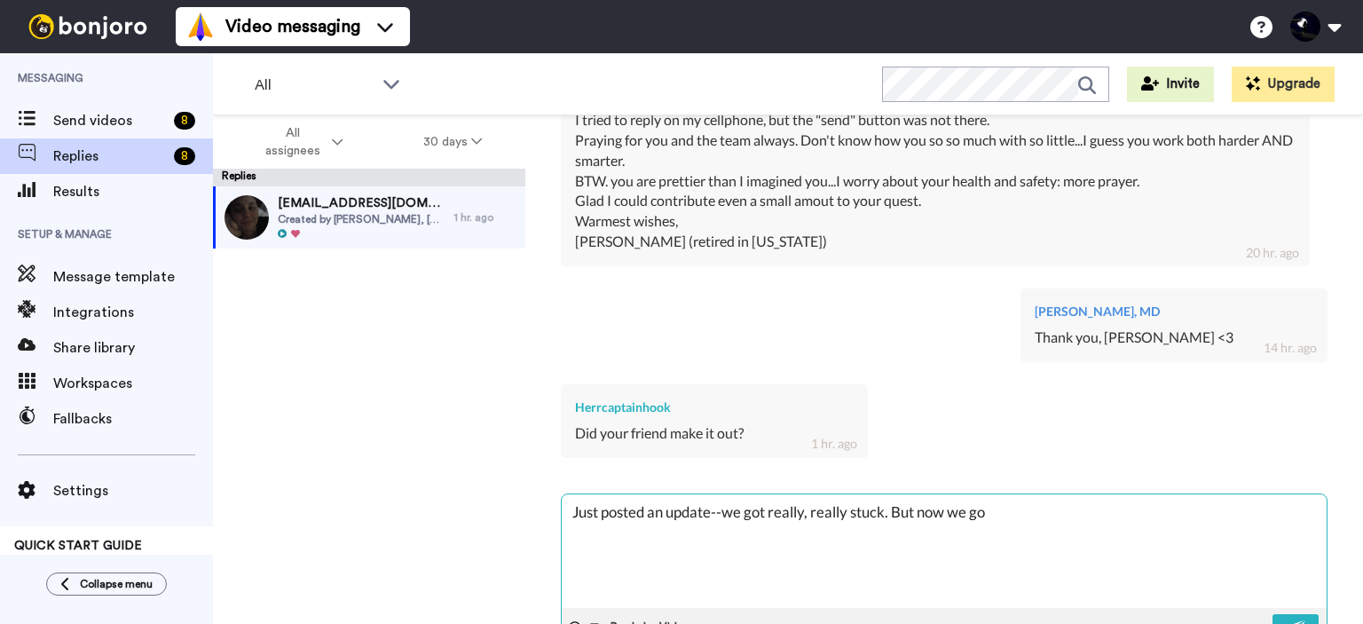
type textarea "Just posted an update--we got really, really stuck. But now we got"
type textarea "x"
type textarea "Just posted an update--we got really, really stuck. But now we got"
type textarea "x"
type textarea "Just posted an update--we got really, really stuck. But now we got"
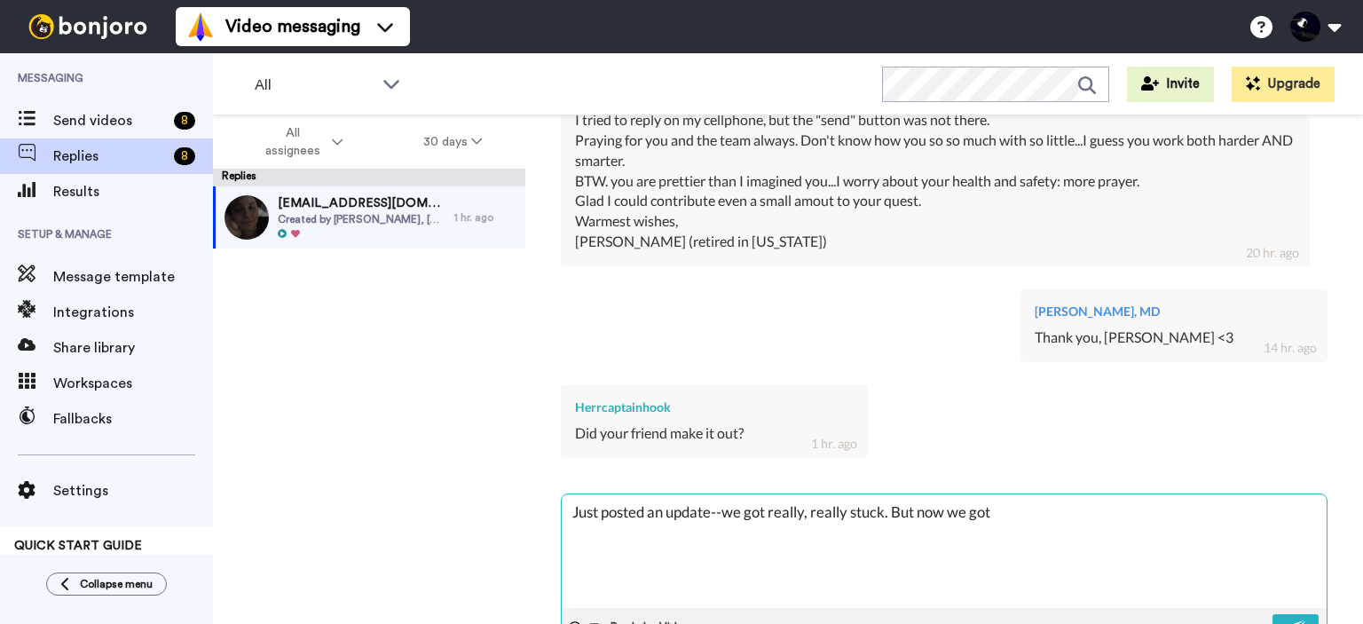
type textarea "x"
type textarea "Just posted an update--we got really, really stuck. But now we go"
type textarea "x"
type textarea "Just posted an update--we got really, really stuck. But now we g"
type textarea "x"
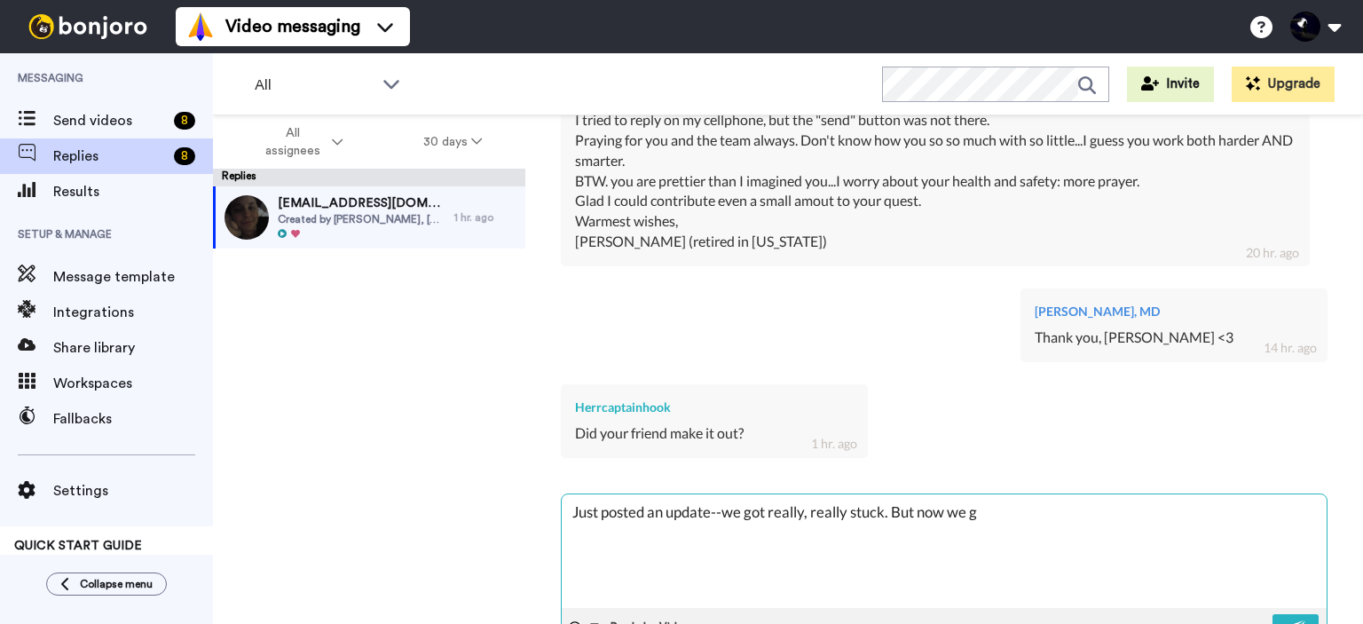
type textarea "Just posted an update--we got really, really stuck. But now we"
type textarea "x"
type textarea "Just posted an update--we got really, really stuck. But now we"
type textarea "x"
type textarea "Just posted an update--we got really, really stuck. But now w"
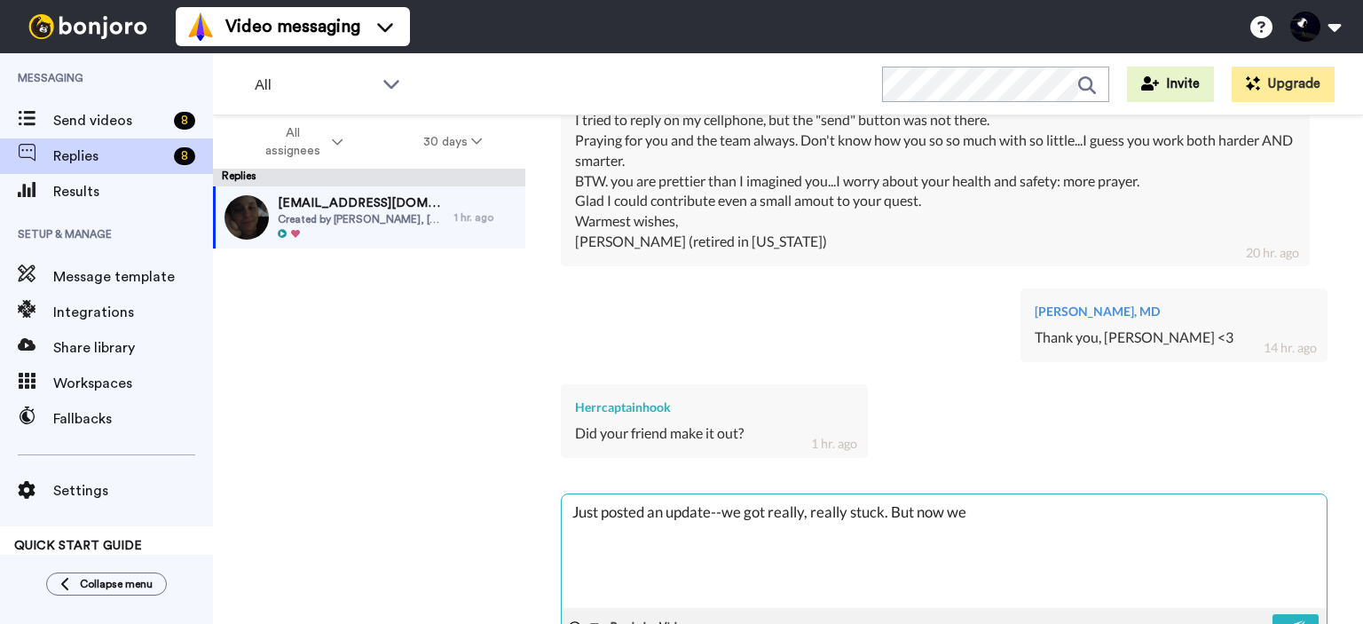
type textarea "x"
type textarea "Just posted an update--we got really, really stuck. But now"
type textarea "x"
type textarea "Just posted an update--we got really, really stuck. But now"
type textarea "x"
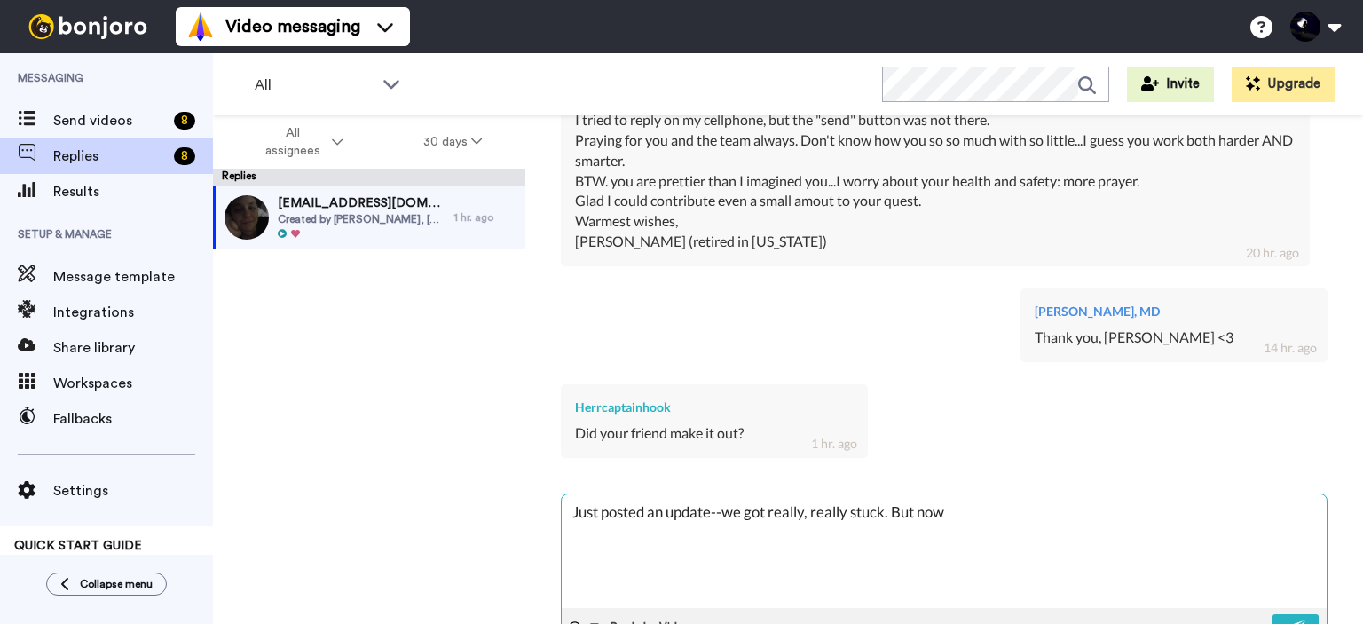
type textarea "Just posted an update--we got really, really stuck. But no"
type textarea "x"
type textarea "Just posted an update--we got really, really stuck. But n"
type textarea "x"
type textarea "Just posted an update--we got really, really stuck. But"
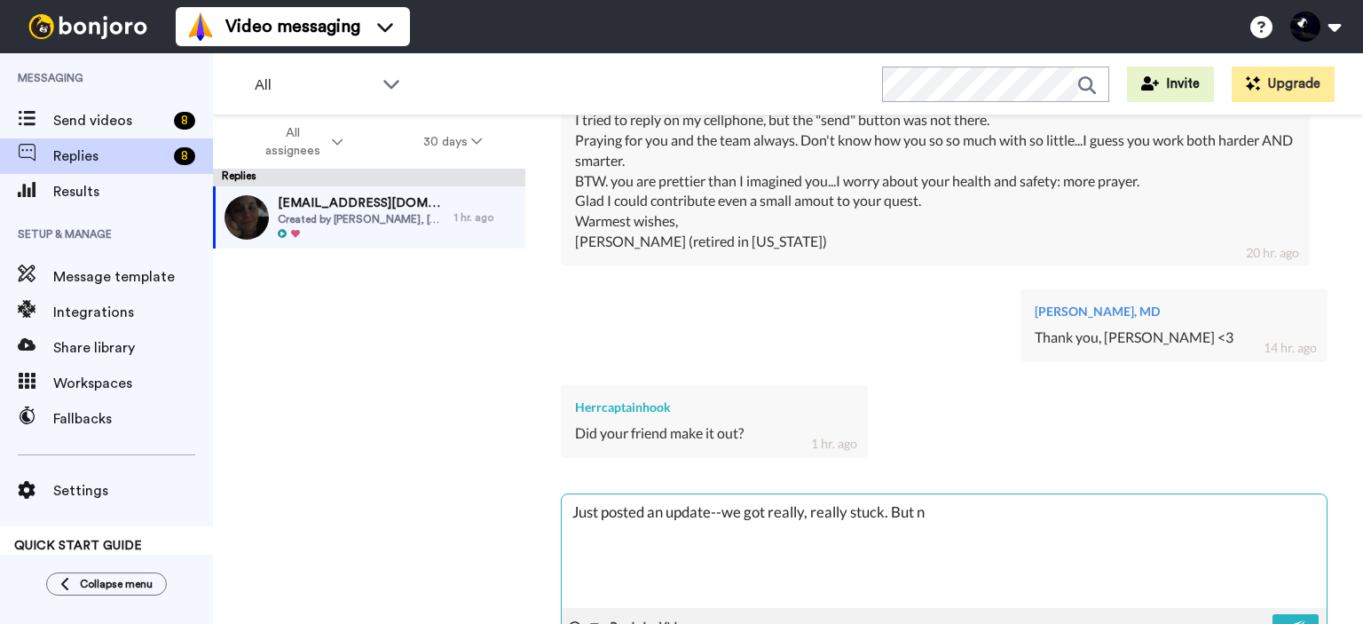
type textarea "x"
type textarea "Just posted an update--we got really, really stuck. But"
type textarea "x"
type textarea "Just posted an update--we got really, really stuck. But"
type textarea "x"
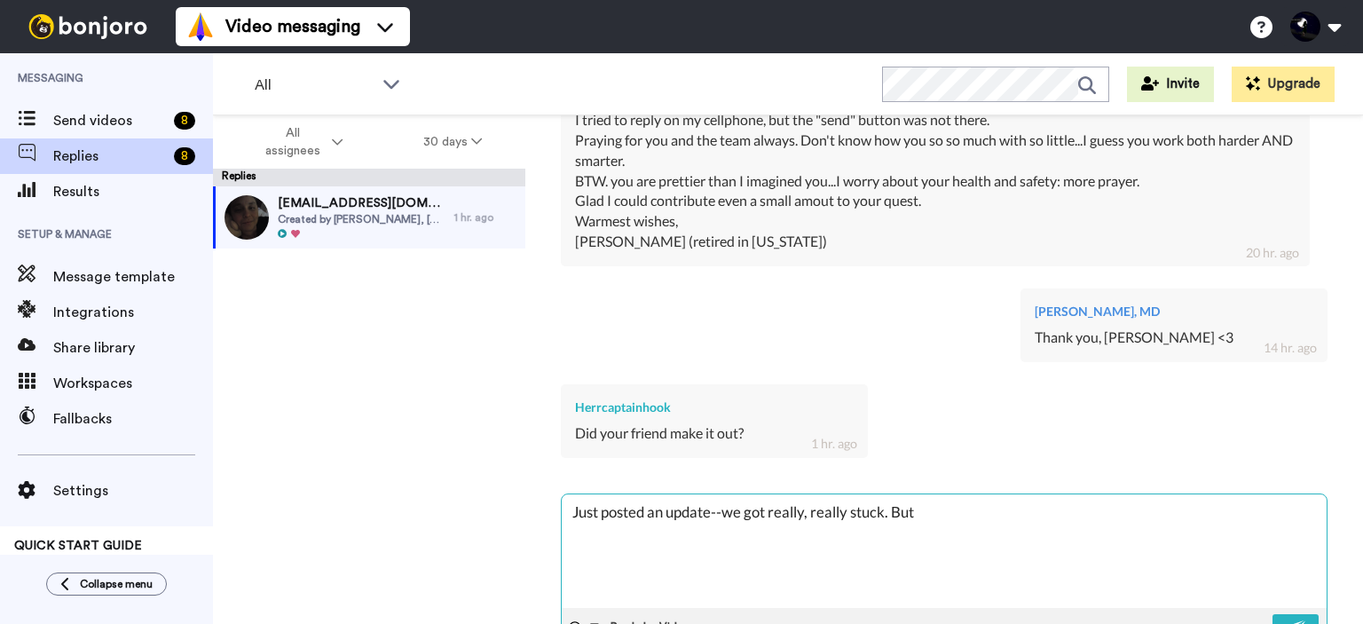
type textarea "Just posted an update--we got really, really stuck. But"
type textarea "x"
type textarea "Just posted an update--we got really, really stuck. Bu"
type textarea "x"
type textarea "Just posted an update--we got really, really stuck. B"
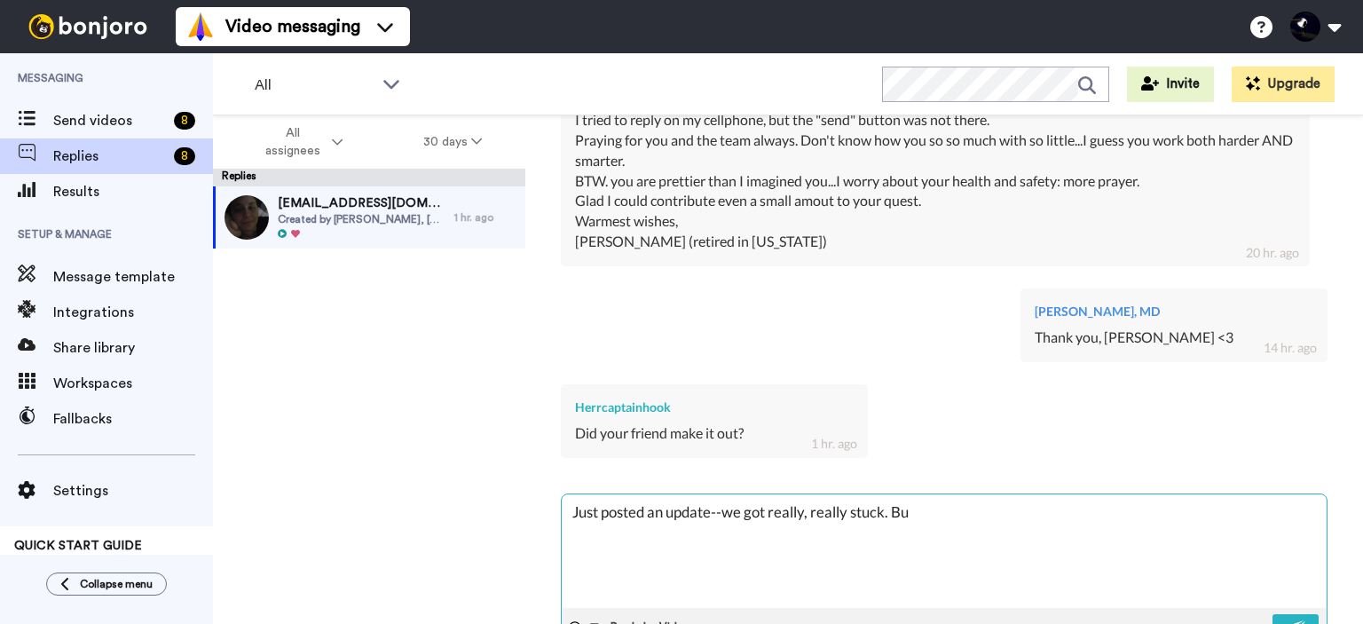
type textarea "x"
type textarea "Just posted an update--we got really, really stuck."
type textarea "x"
type textarea "Just posted an update--we got really, really stuck. W"
type textarea "x"
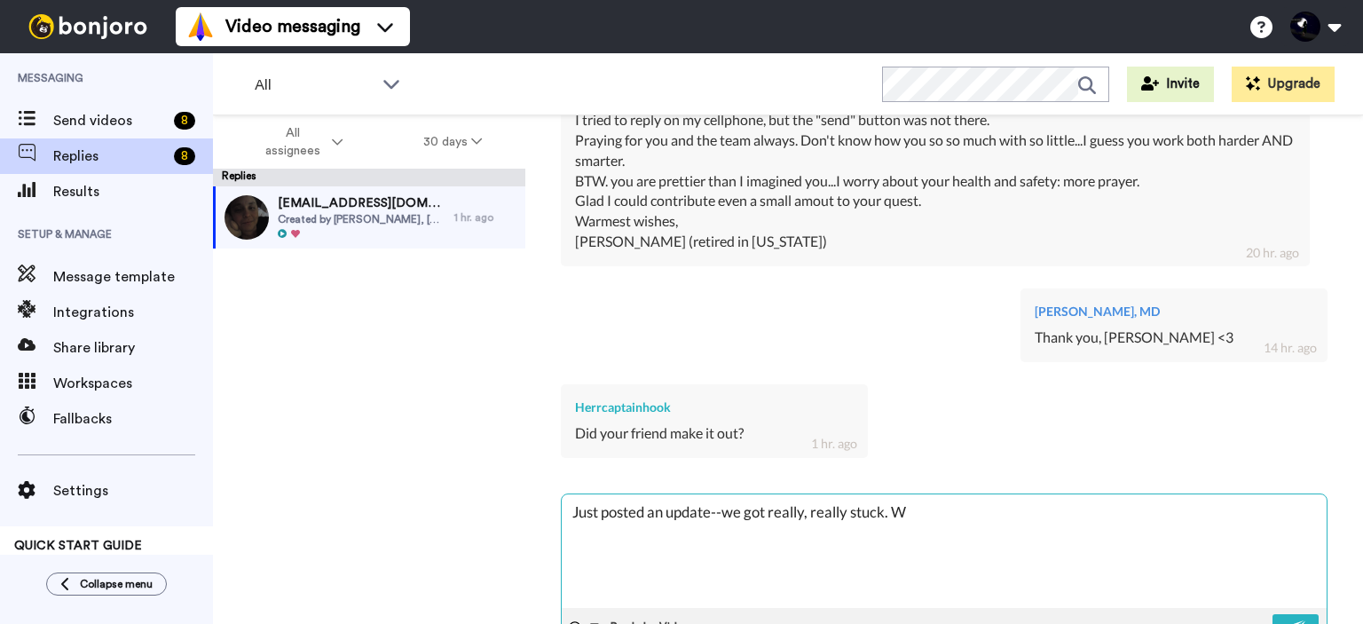
type textarea "Just posted an update--we got really, really stuck. We"
type textarea "x"
type textarea "Just posted an update--we got really, really stuck. We'"
type textarea "x"
type textarea "Just posted an update--we got really, really stuck. We'r"
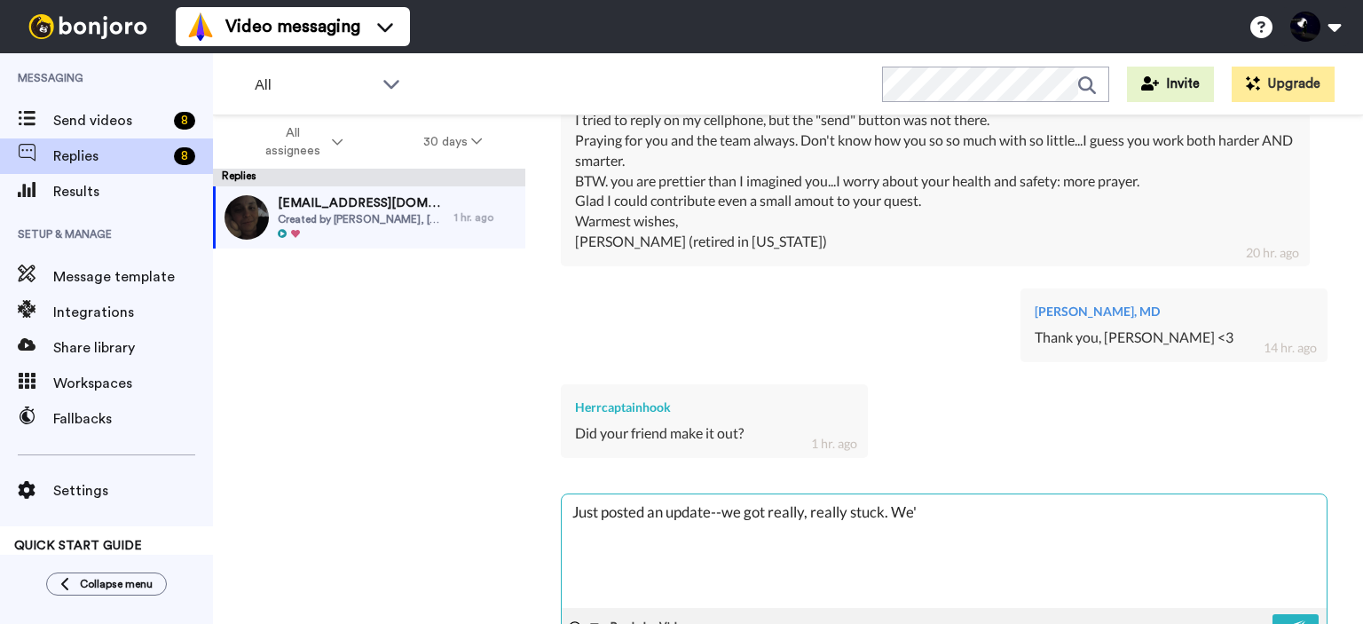
type textarea "x"
type textarea "Just posted an update--we got really, really stuck. We're"
type textarea "x"
type textarea "Just posted an update--we got really, really stuck. We're"
type textarea "x"
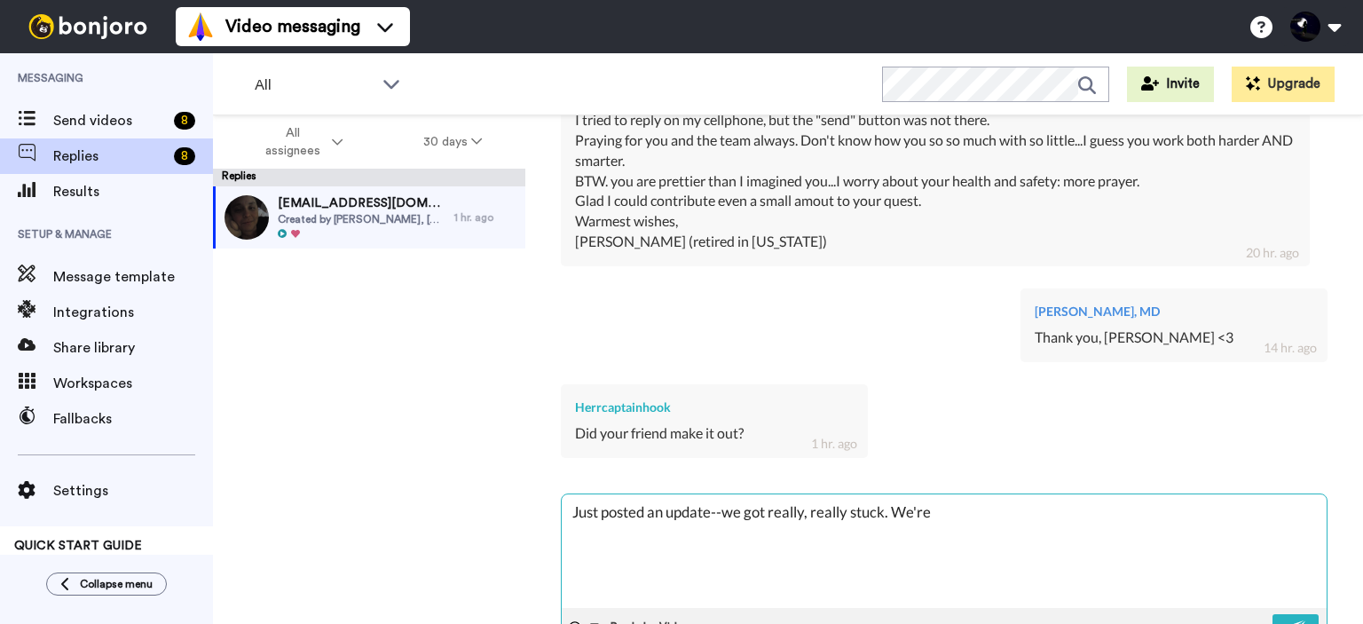
type textarea "Just posted an update--we got really, really stuck. We're s"
type textarea "x"
type textarea "Just posted an update--we got really, really stuck. We're st"
paste textarea "h"
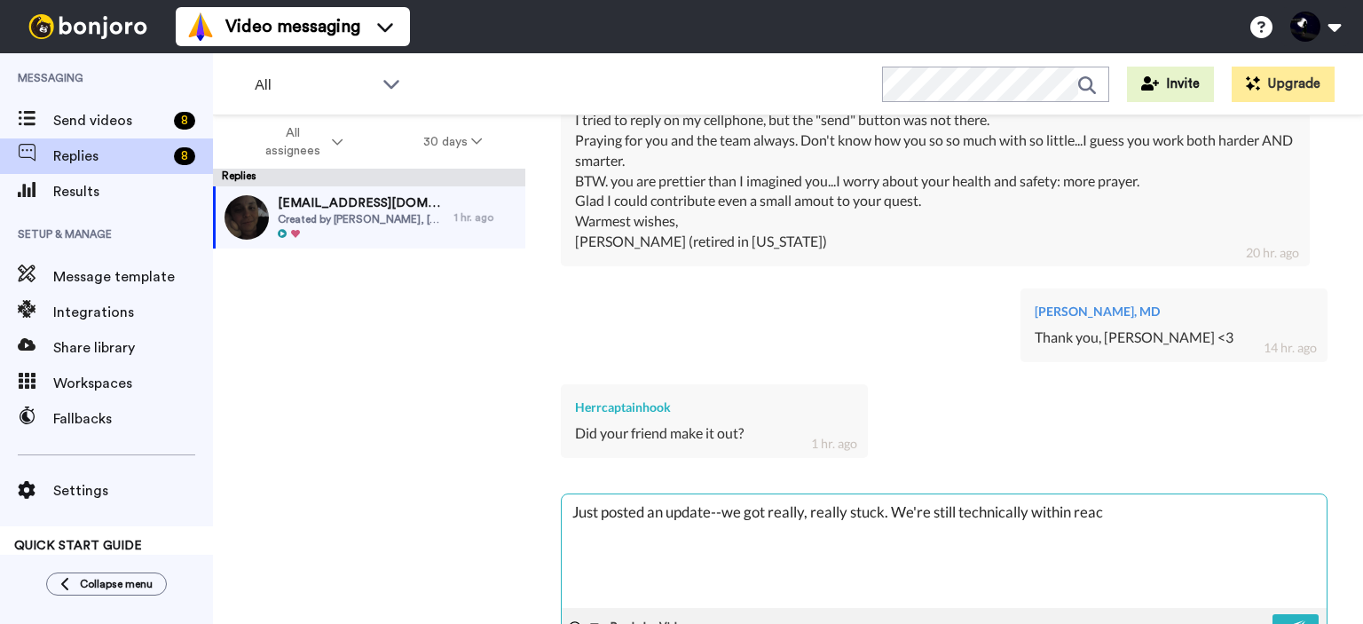
paste textarea "h"
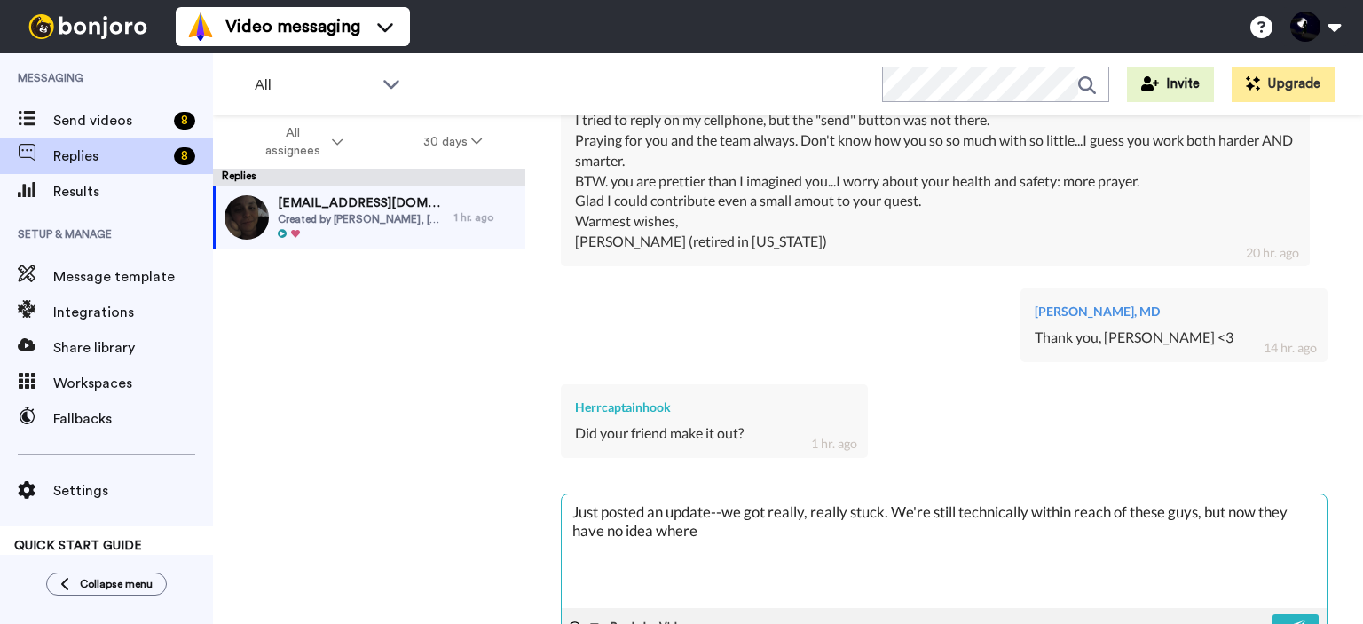
paste textarea "h"
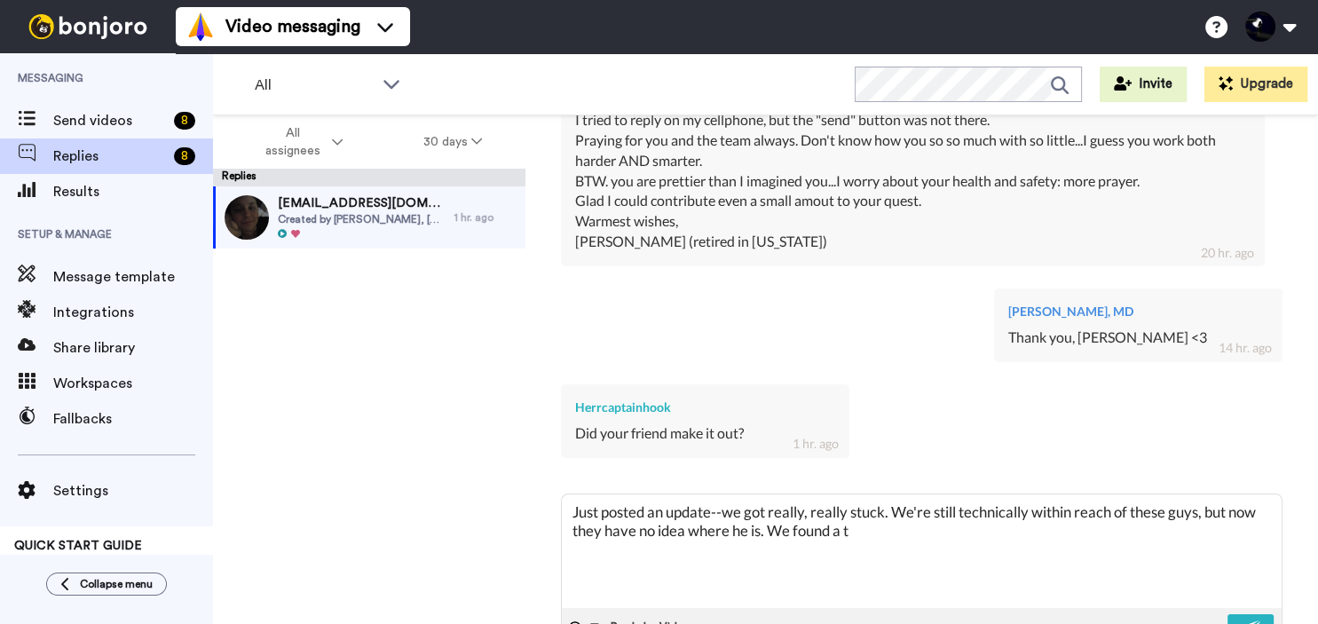
scroll to position [582, 0]
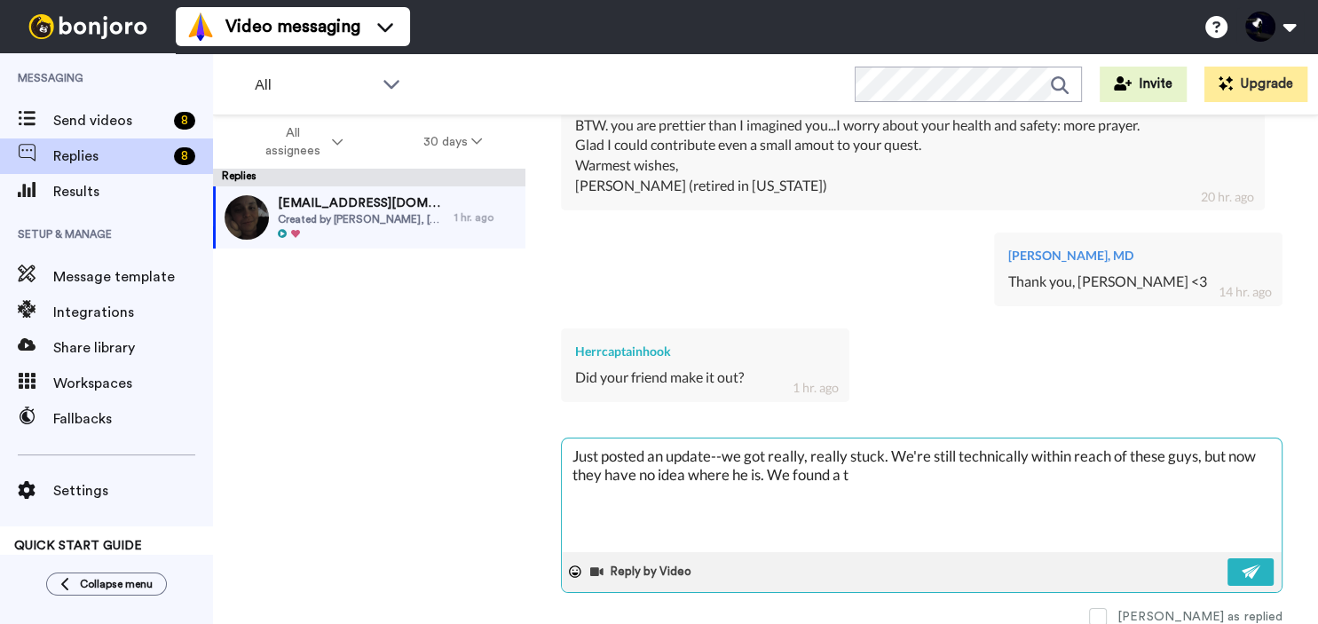
click at [896, 454] on textarea "Just posted an update--we got really, really stuck. We're still technically wit…" at bounding box center [922, 495] width 720 height 114
paste textarea "h"
click at [1236, 478] on textarea "Just posted an update--we got really, really stuck. [DATE] night we made it to …" at bounding box center [922, 495] width 720 height 114
paste textarea "h"
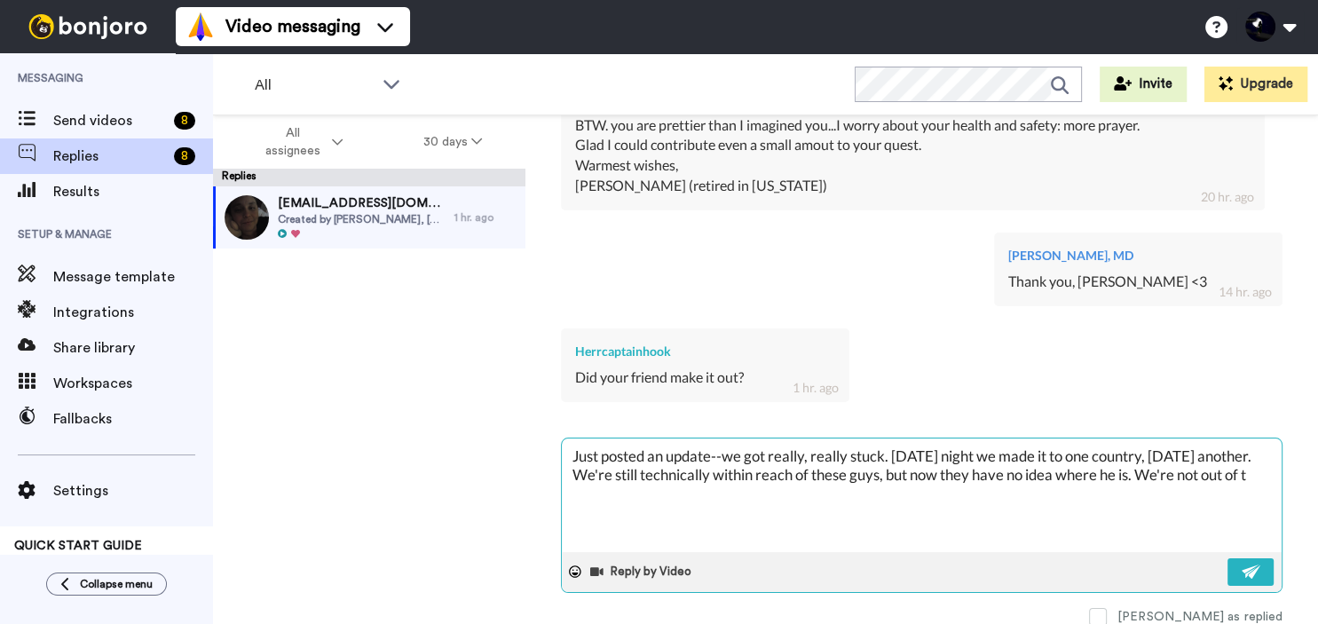
paste textarea "h"
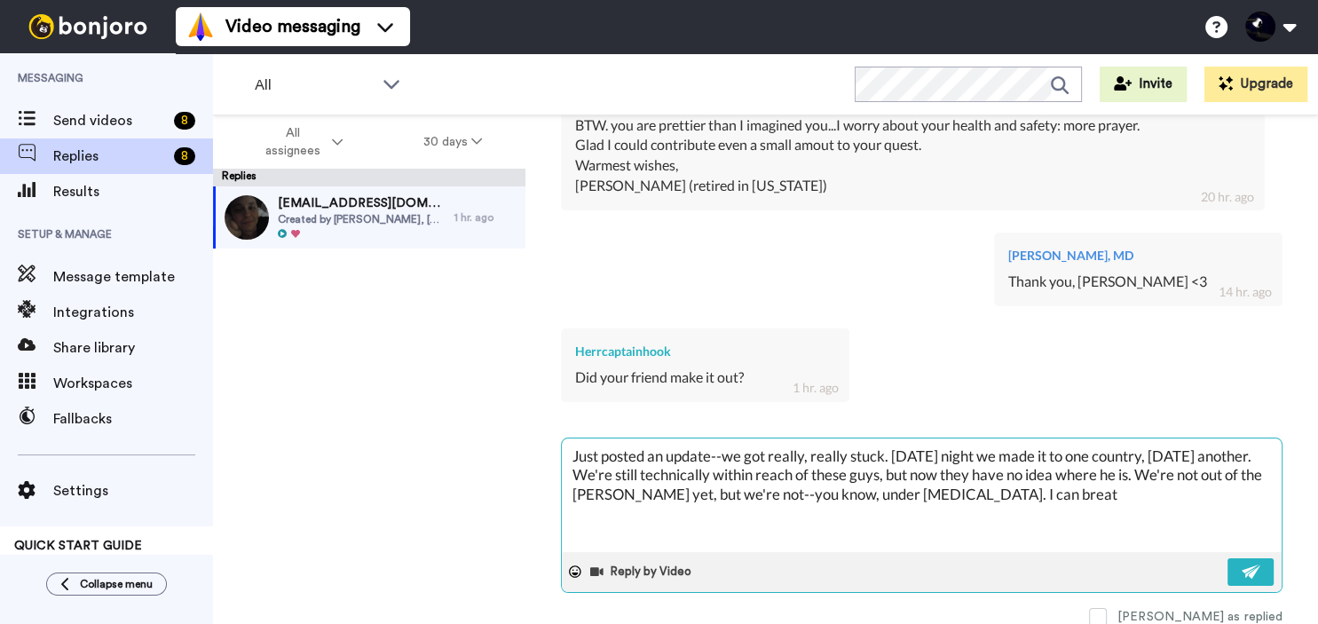
paste textarea "h"
click at [1173, 496] on textarea "Just posted an update--we got really, really stuck. [DATE] night we made it to …" at bounding box center [922, 495] width 720 height 114
paste textarea "h"
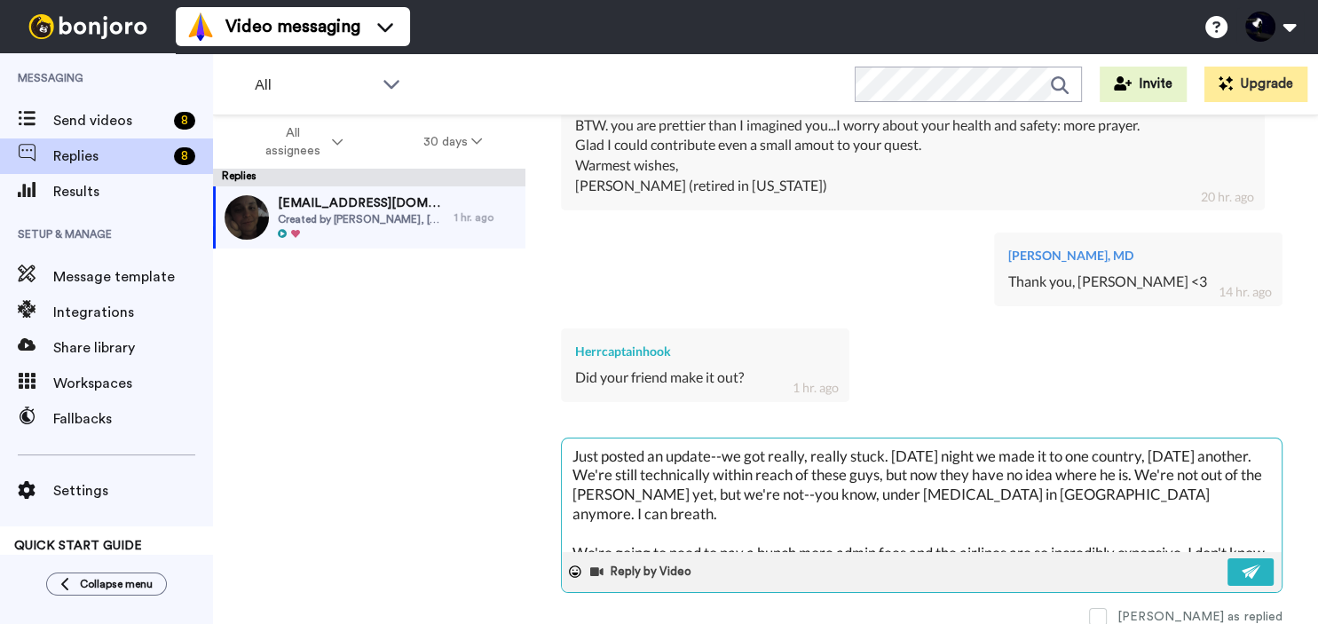
scroll to position [10, 0]
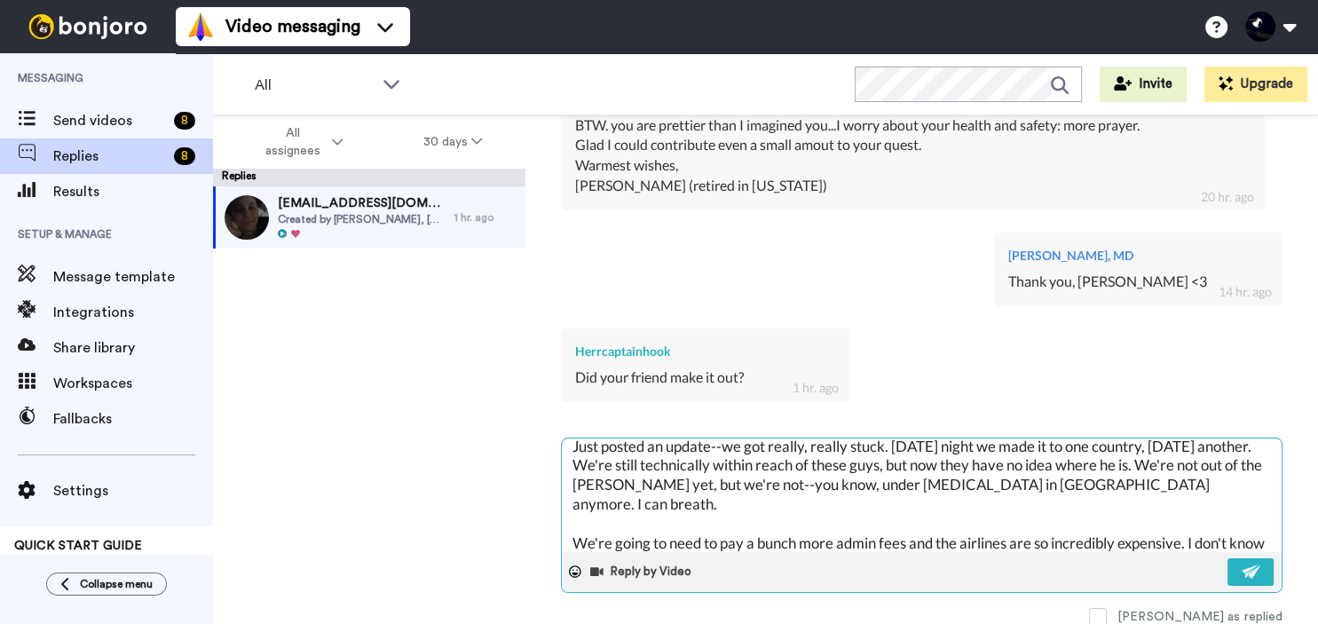
paste textarea "h"
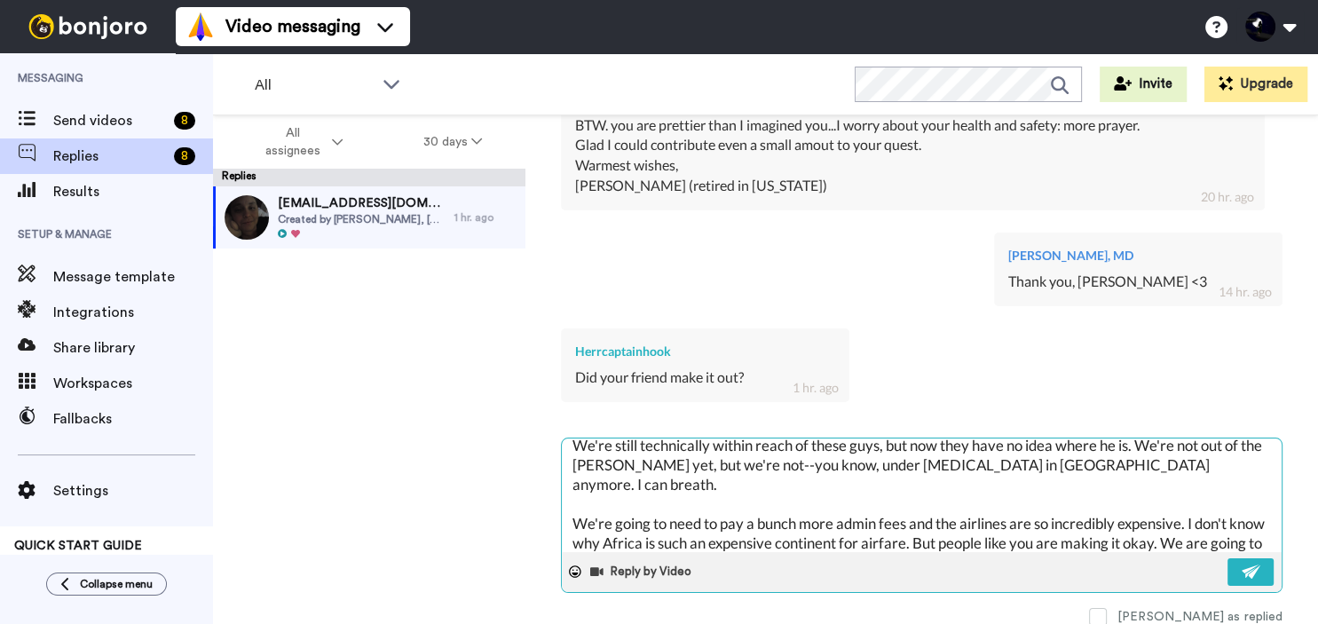
paste textarea "h"
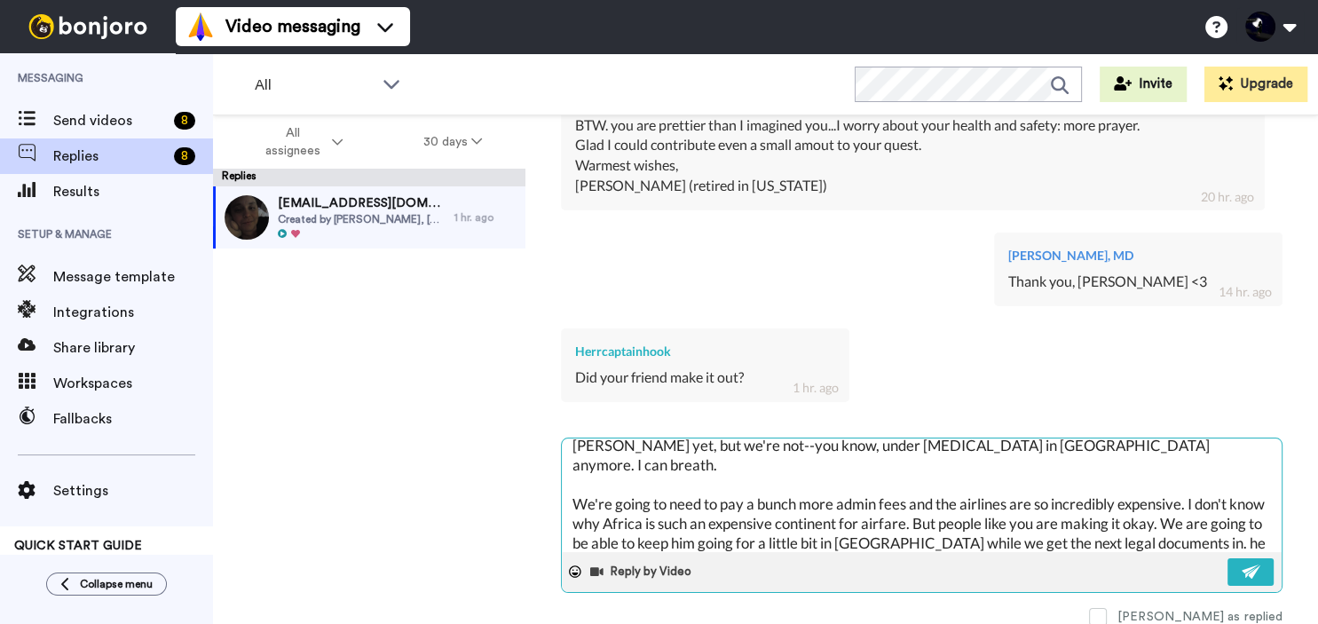
paste textarea "h"
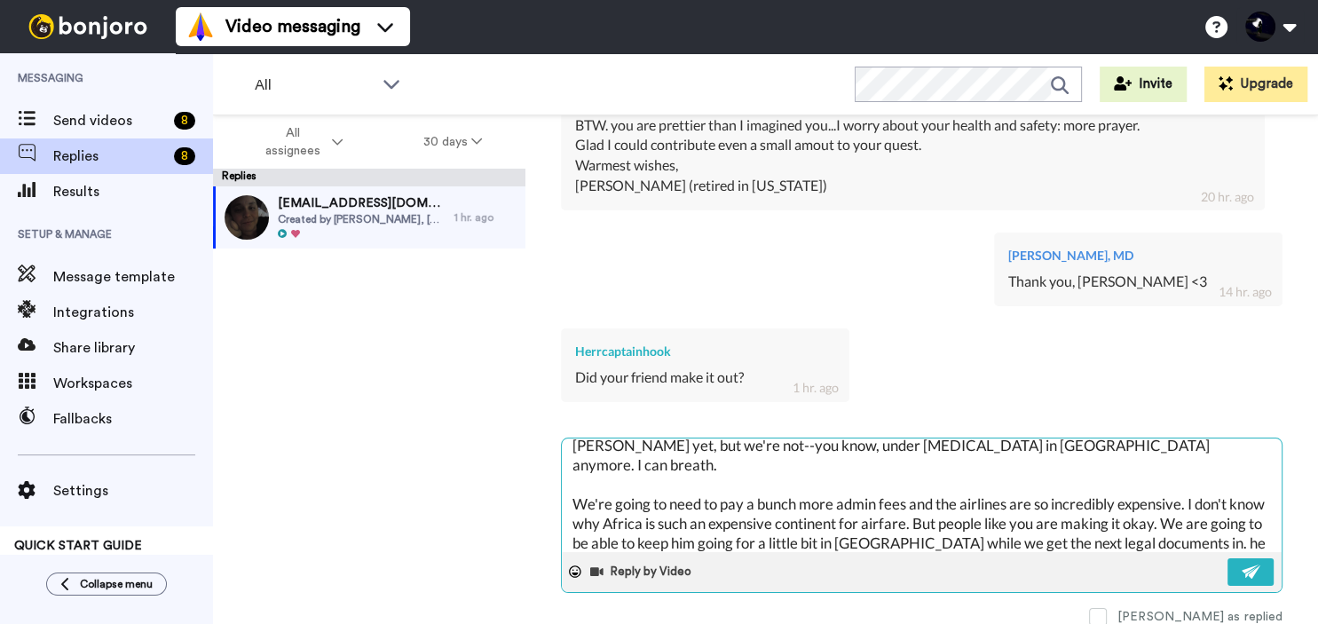
paste textarea "h"
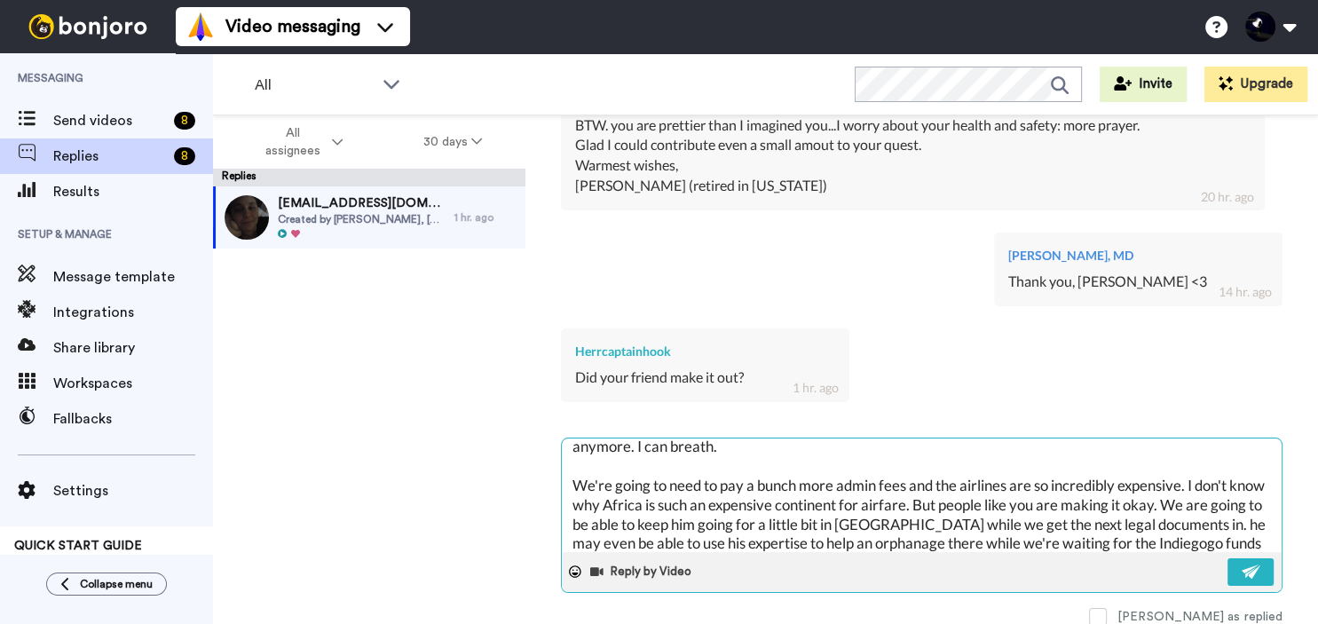
paste textarea "h"
click at [1260, 566] on img at bounding box center [1252, 571] width 20 height 14
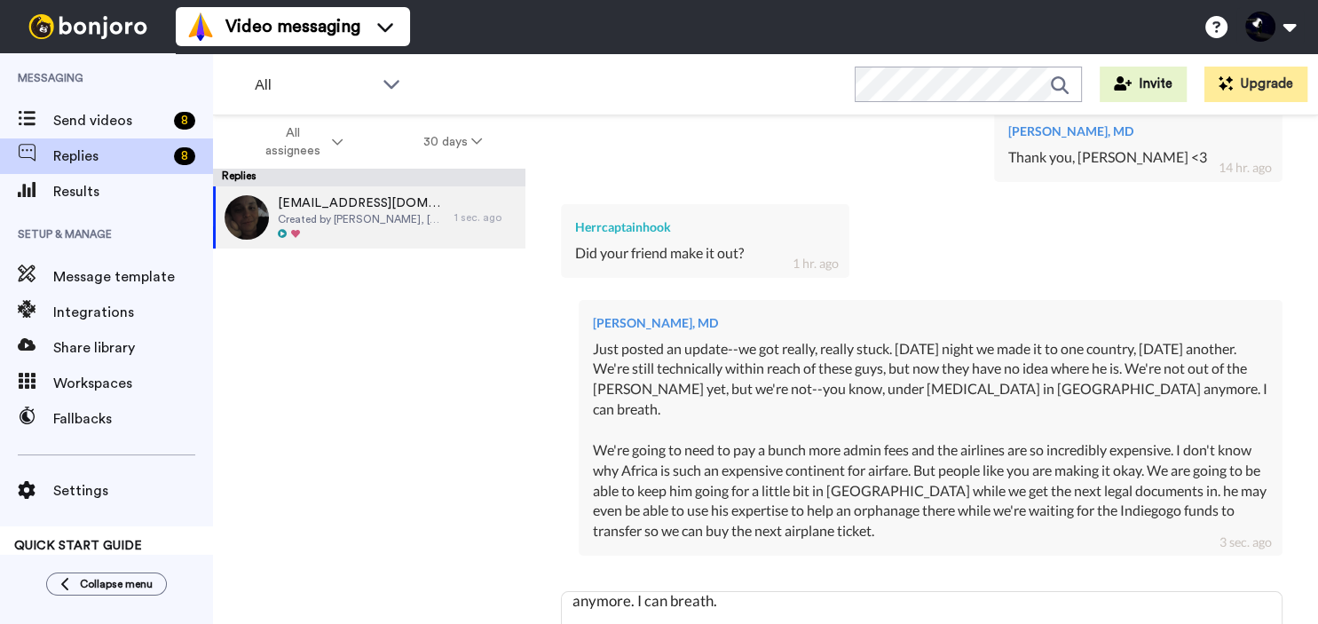
scroll to position [711, 0]
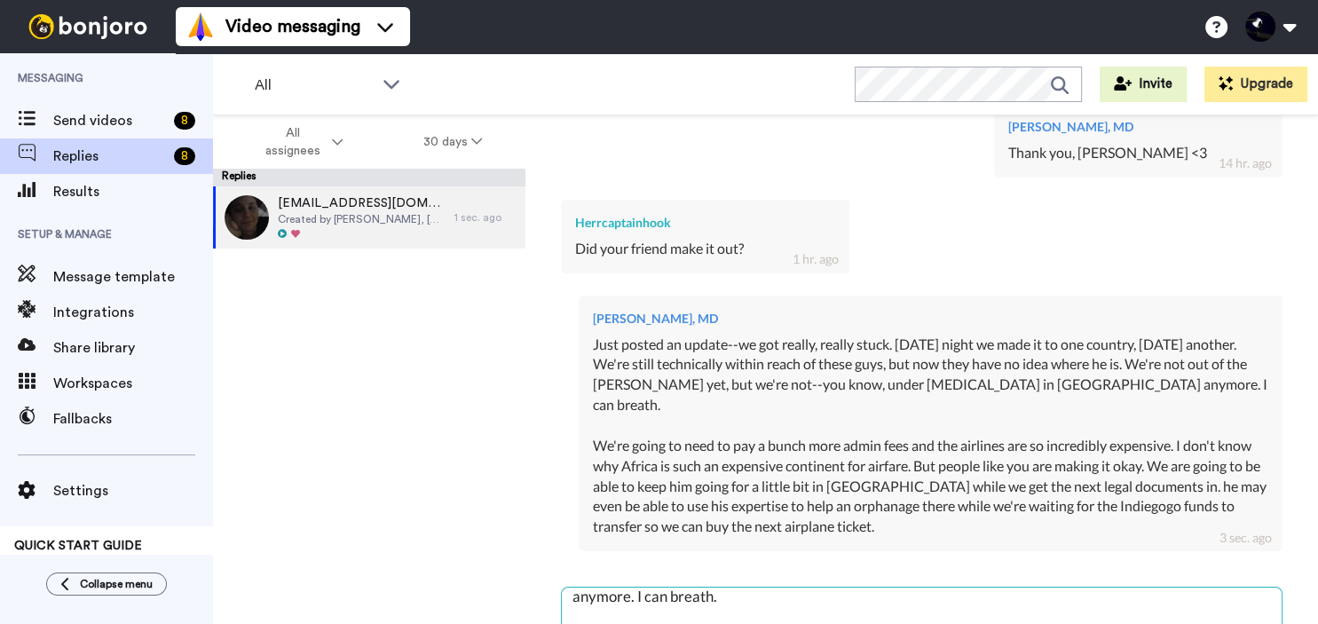
paste textarea "h"
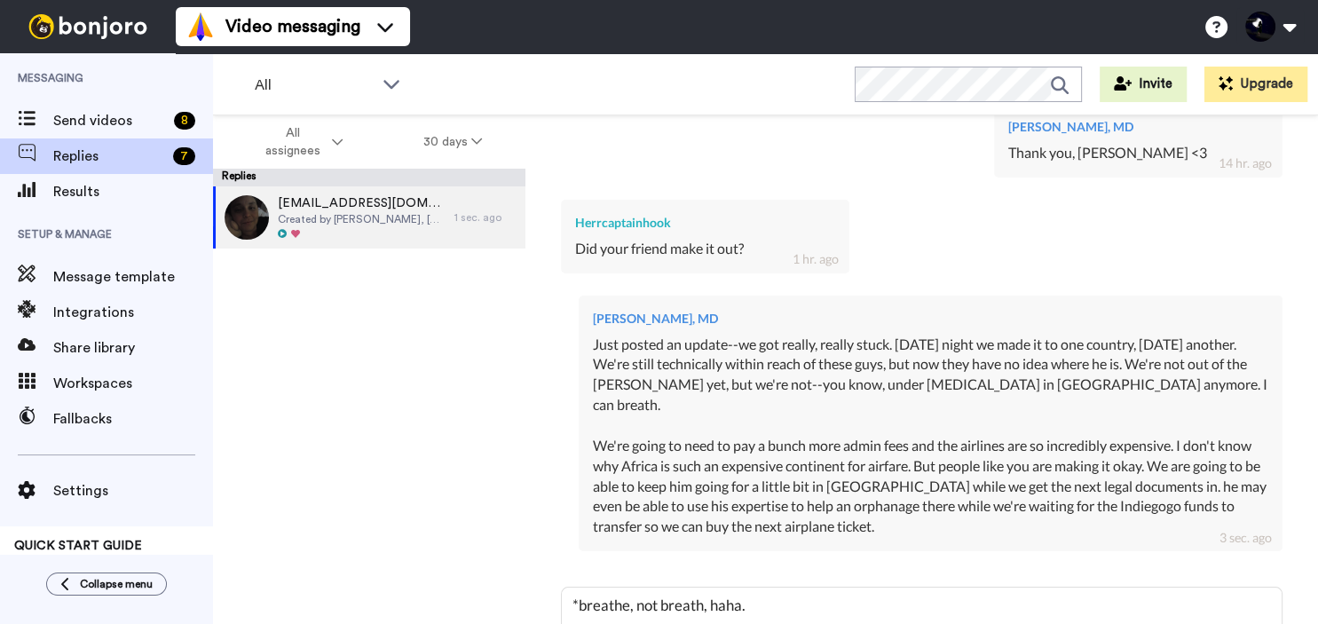
scroll to position [841, 0]
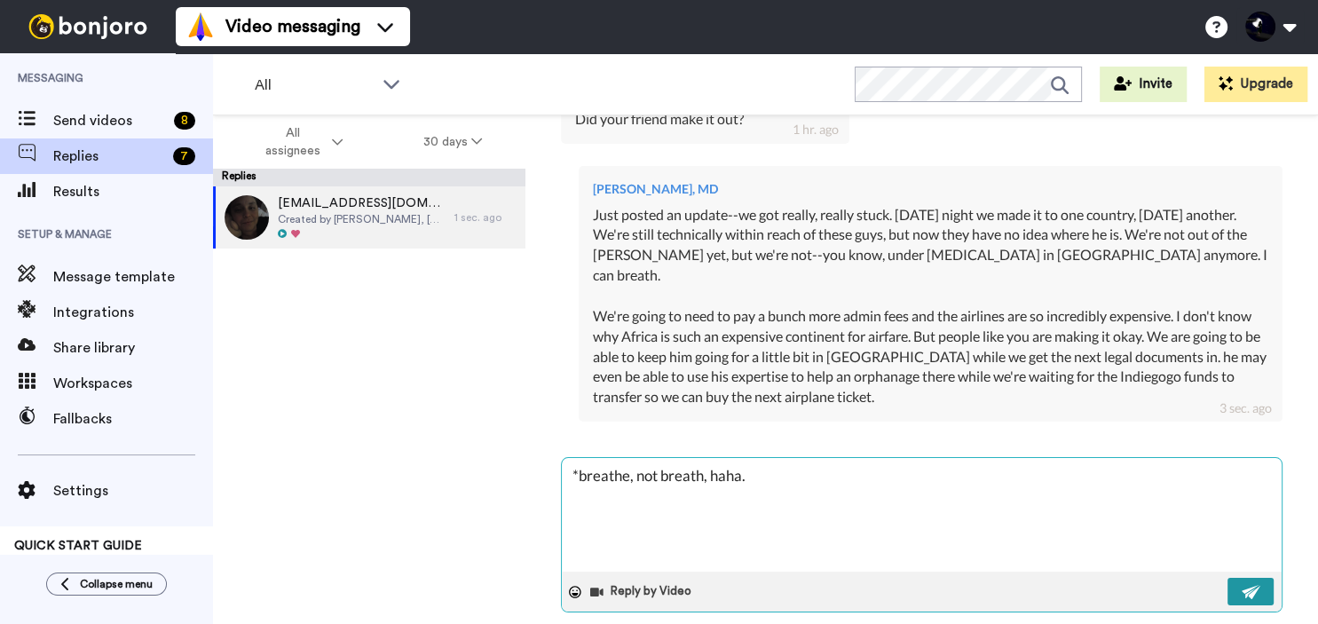
click at [1265, 578] on button at bounding box center [1250, 592] width 46 height 28
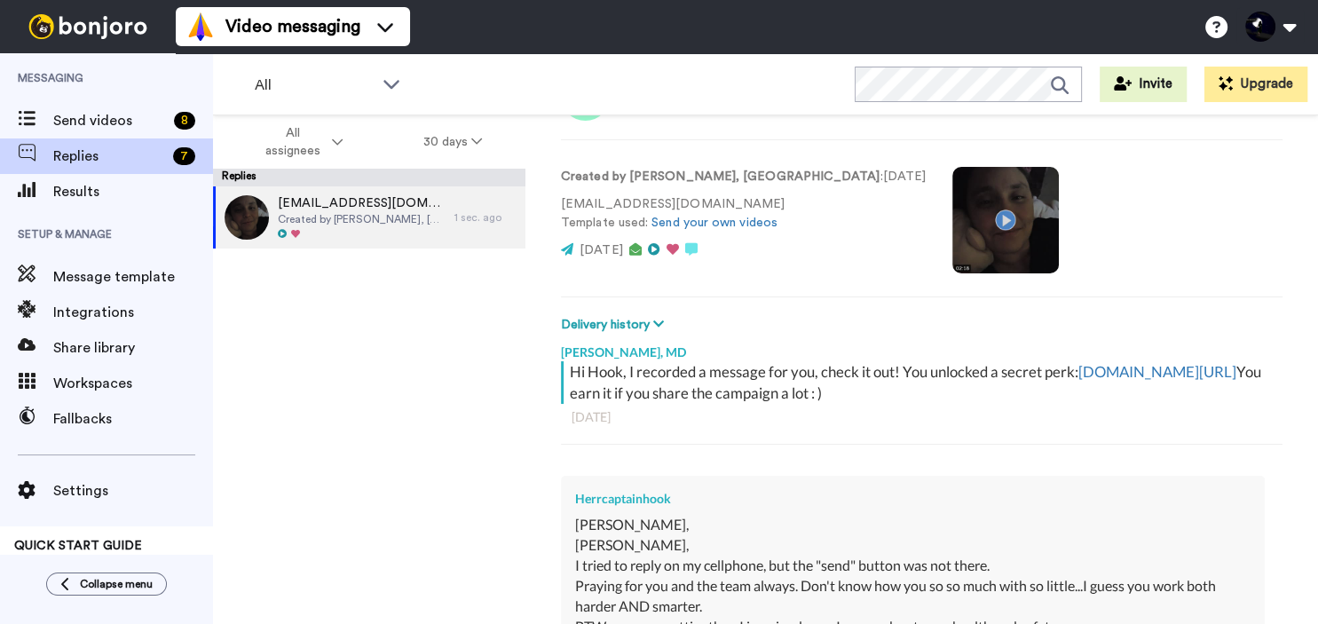
scroll to position [56, 0]
